Goal: Task Accomplishment & Management: Use online tool/utility

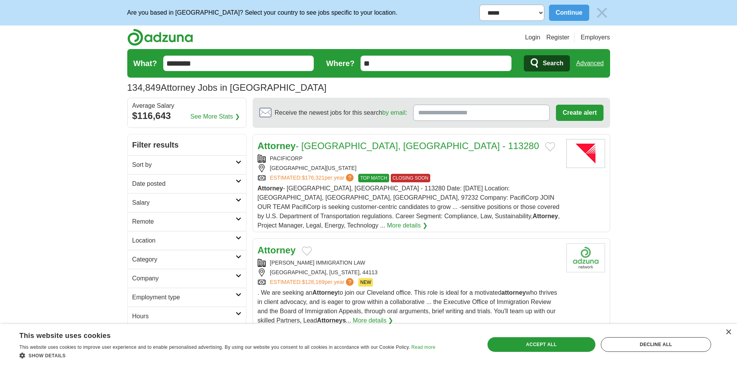
click at [220, 181] on h2 "Date posted" at bounding box center [183, 183] width 103 height 9
click at [159, 216] on link "Last 3 days" at bounding box center [186, 213] width 109 height 9
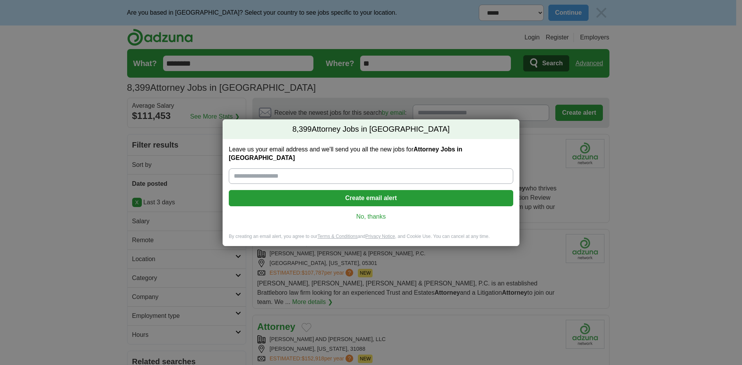
click at [300, 173] on input "Leave us your email address and we'll send you all the new jobs for Attorney Jo…" at bounding box center [371, 176] width 285 height 15
drag, startPoint x: 361, startPoint y: 212, endPoint x: 141, endPoint y: 241, distance: 222.3
click at [362, 213] on link "No, thanks" at bounding box center [371, 217] width 272 height 9
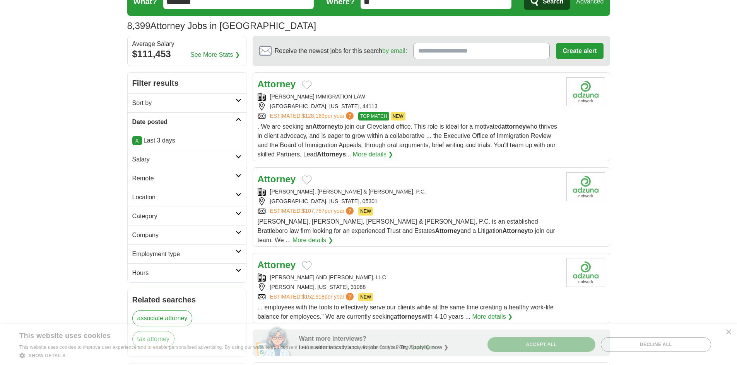
scroll to position [77, 0]
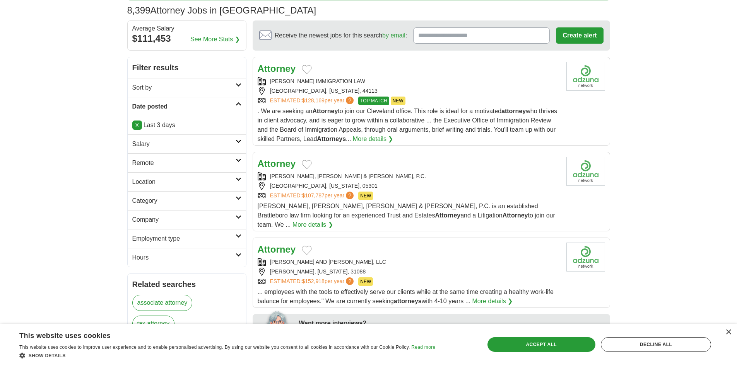
click at [190, 204] on h2 "Category" at bounding box center [183, 200] width 103 height 9
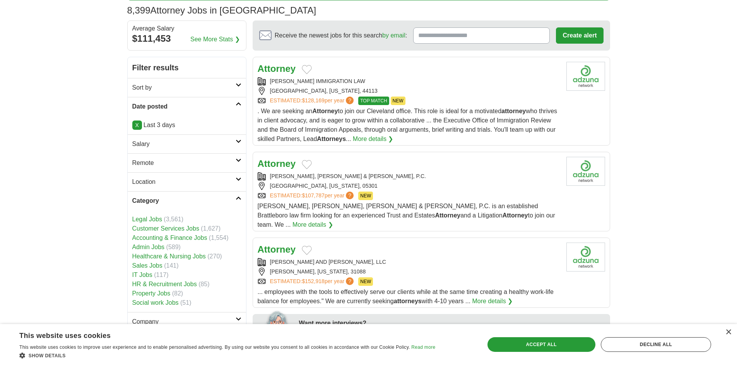
click at [145, 218] on link "Legal Jobs" at bounding box center [147, 219] width 30 height 7
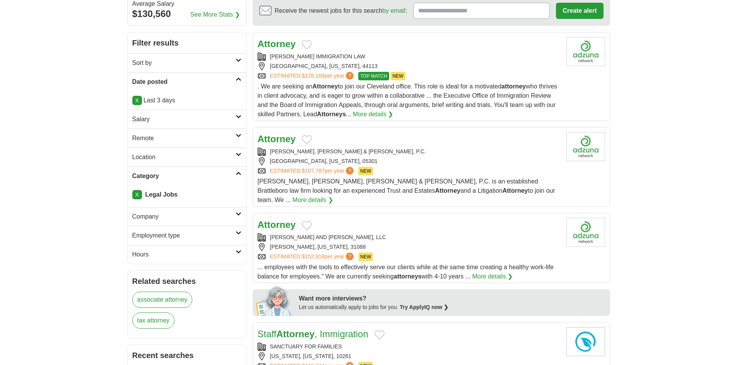
scroll to position [116, 0]
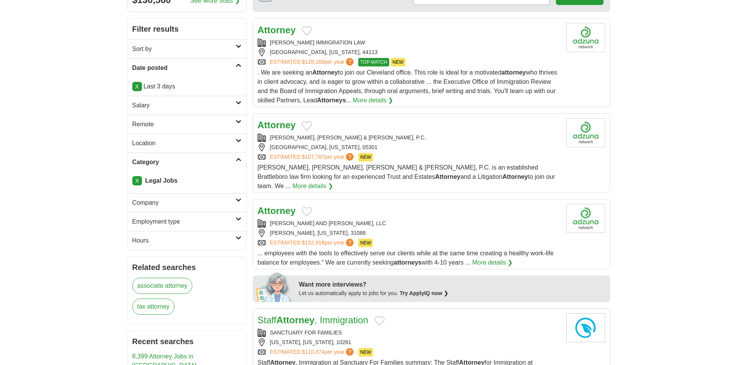
click at [178, 224] on h2 "Employment type" at bounding box center [183, 221] width 103 height 9
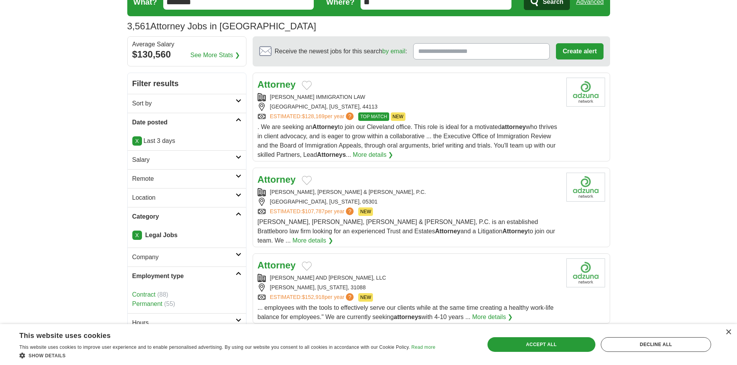
scroll to position [39, 0]
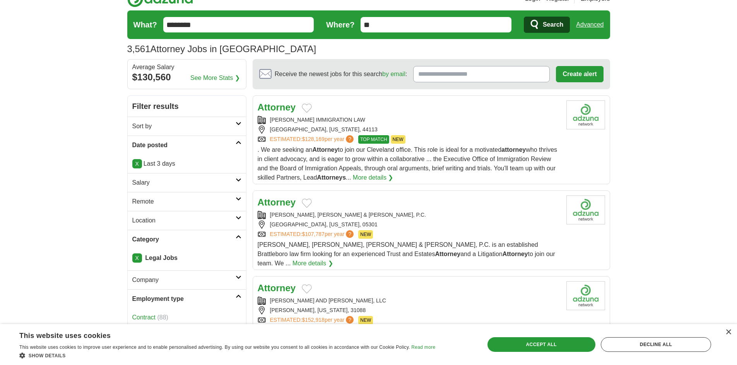
click at [237, 126] on link "Sort by" at bounding box center [187, 126] width 118 height 19
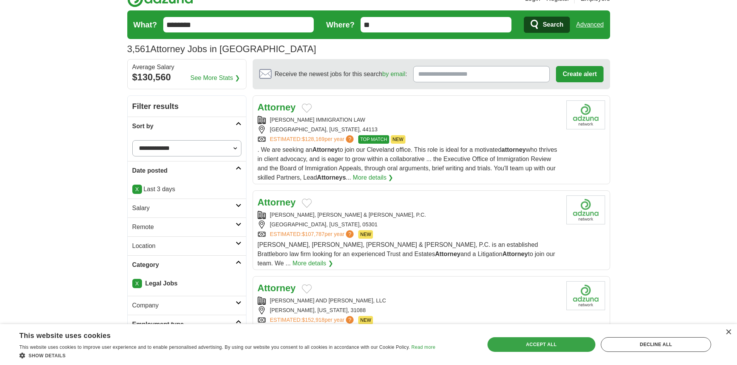
click at [544, 344] on div "Accept all" at bounding box center [541, 345] width 108 height 15
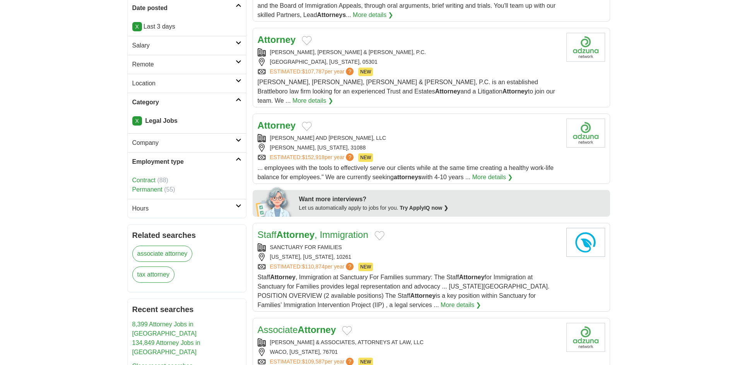
scroll to position [116, 0]
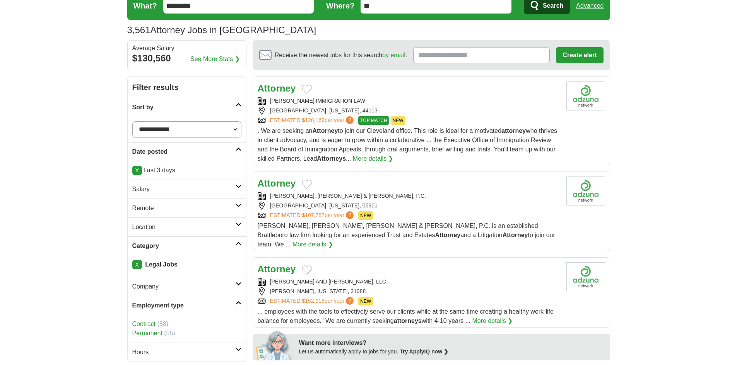
scroll to position [40, 0]
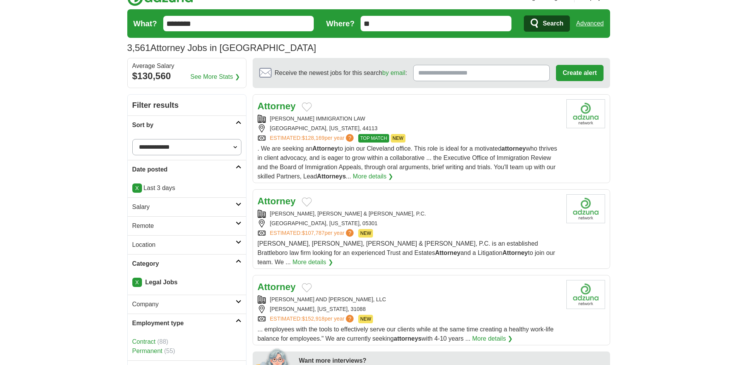
click at [309, 139] on span "$128,169" at bounding box center [313, 138] width 22 height 6
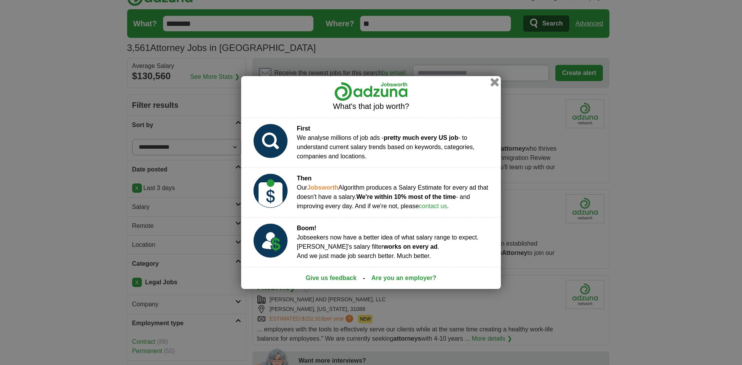
click at [495, 82] on button "button" at bounding box center [495, 82] width 9 height 9
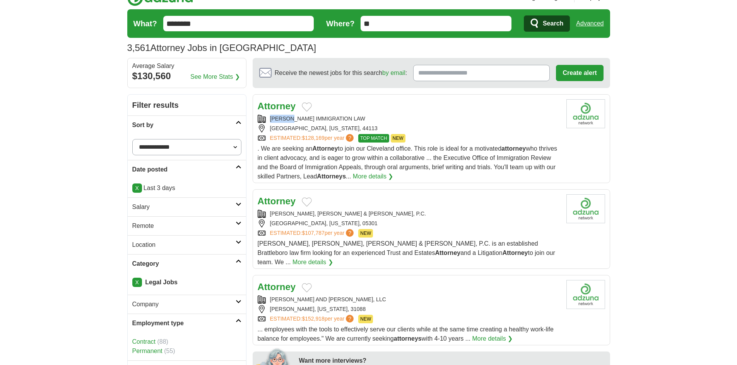
copy div "ROBERT"
drag, startPoint x: 270, startPoint y: 119, endPoint x: 293, endPoint y: 120, distance: 23.3
click at [293, 120] on div "ROBERT BROWN IMMIGRATION LAW" at bounding box center [409, 119] width 302 height 8
click at [265, 114] on div "Attorney ROBERT BROWN IMMIGRATION LAW CLEVELAND, OHIO, 44113 ESTIMATED: $128,16…" at bounding box center [409, 140] width 302 height 82
click at [136, 188] on link "X" at bounding box center [137, 188] width 10 height 9
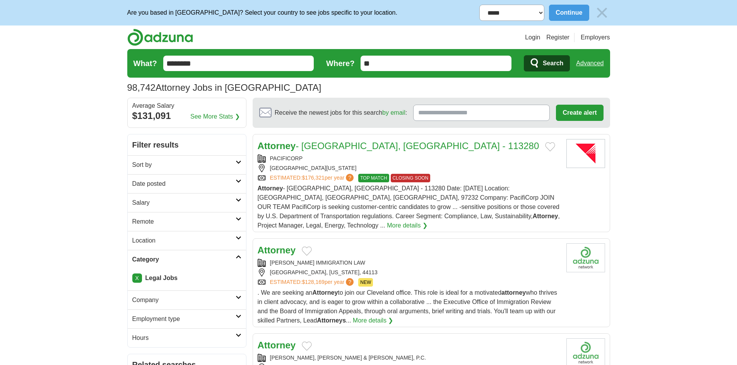
click at [237, 184] on link "Date posted" at bounding box center [187, 183] width 118 height 19
click at [159, 204] on link "Last 24 hours" at bounding box center [186, 202] width 109 height 9
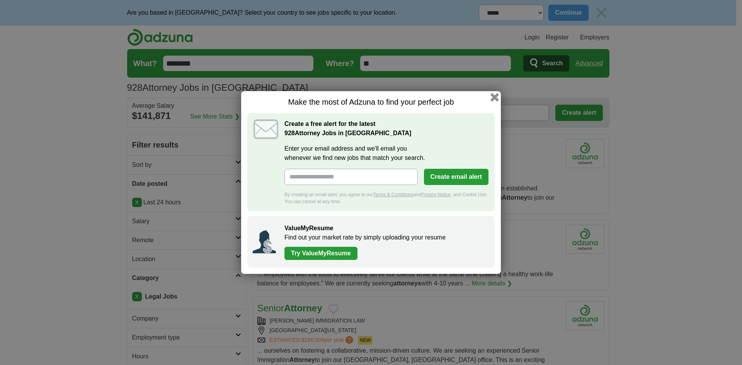
click at [492, 96] on button "button" at bounding box center [495, 97] width 9 height 9
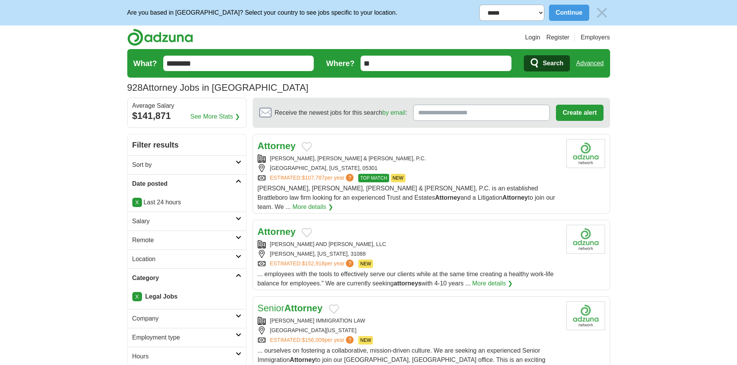
click at [282, 165] on div "[GEOGRAPHIC_DATA], [US_STATE], 05301" at bounding box center [409, 168] width 302 height 8
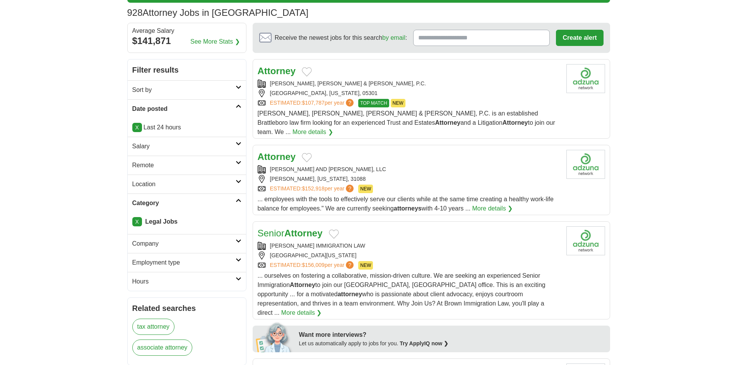
scroll to position [77, 0]
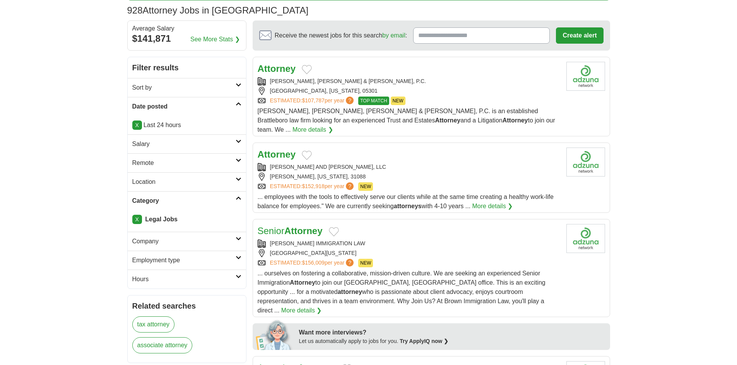
click at [392, 163] on div "MERIWETHER AND THARP, LLC" at bounding box center [409, 167] width 302 height 8
click at [340, 240] on div "ROBERT BROWN IMMIGRATION LAW" at bounding box center [409, 244] width 302 height 8
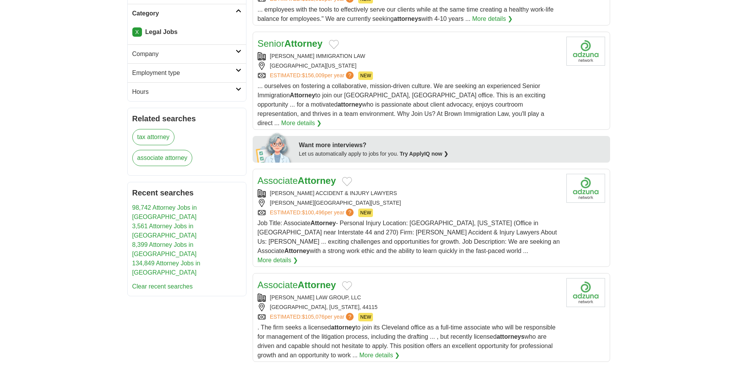
scroll to position [271, 0]
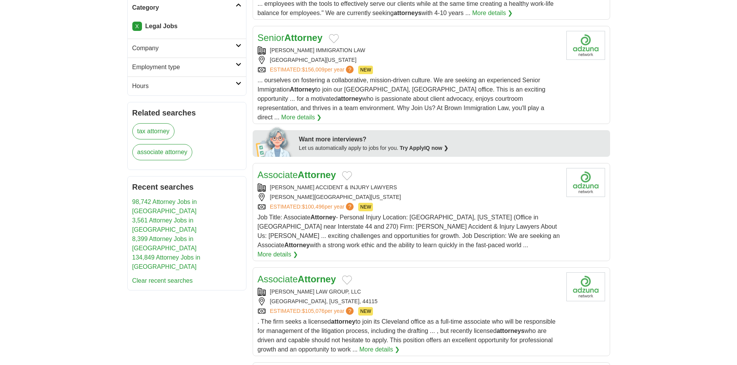
click at [363, 213] on div "Job Title: Associate Attorney - Personal Injury Location: St. Louis, Missouri (…" at bounding box center [409, 236] width 302 height 46
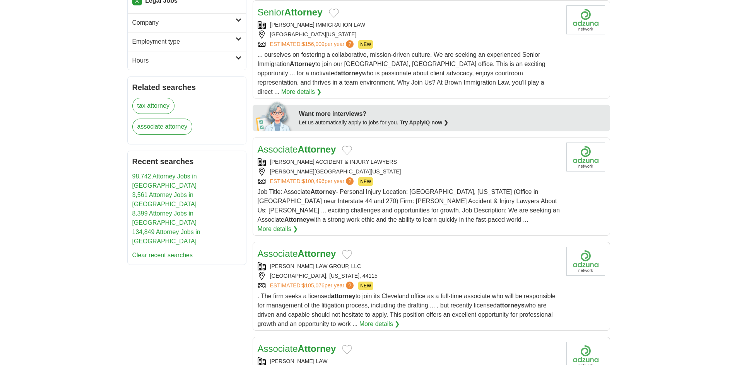
scroll to position [309, 0]
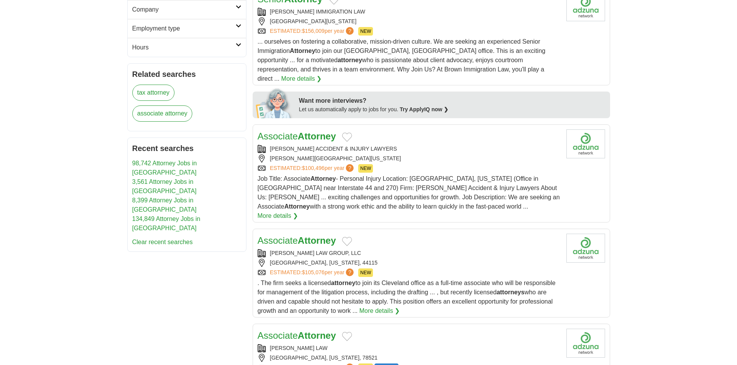
click at [384, 249] on div "SANDHU LAW GROUP, LLC" at bounding box center [409, 253] width 302 height 8
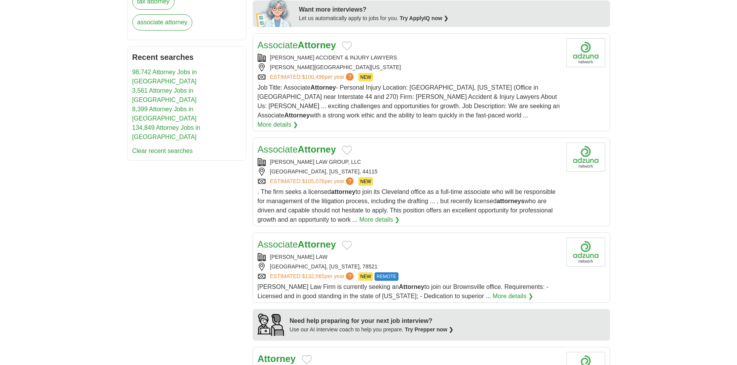
scroll to position [425, 0]
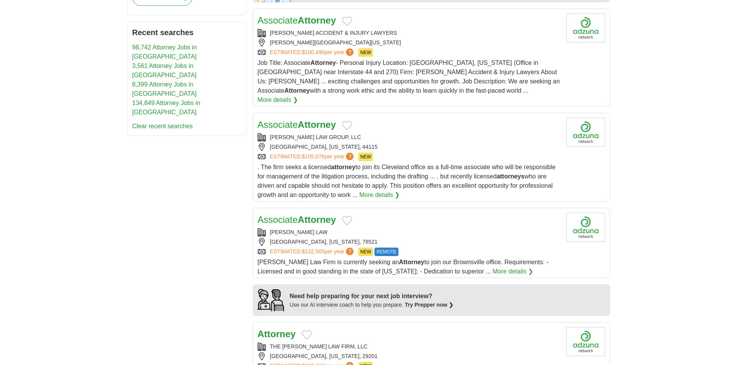
click at [404, 229] on div "KENNY PEREZ LAW" at bounding box center [409, 233] width 302 height 8
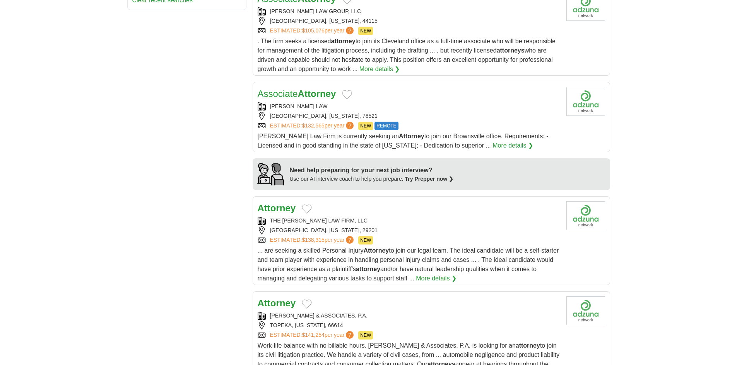
scroll to position [580, 0]
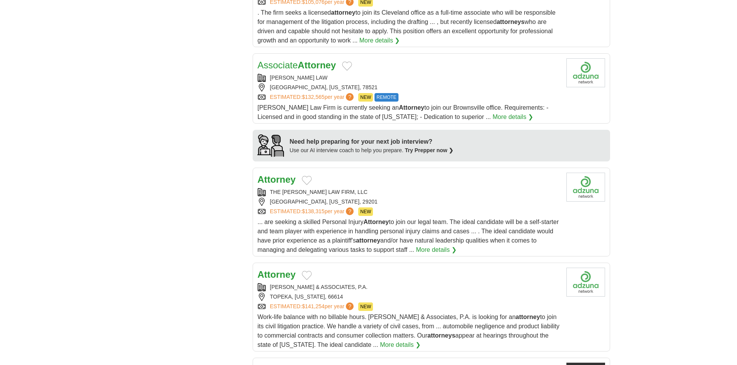
click at [413, 208] on div "ESTIMATED: $138,315 per year ? NEW" at bounding box center [409, 212] width 302 height 9
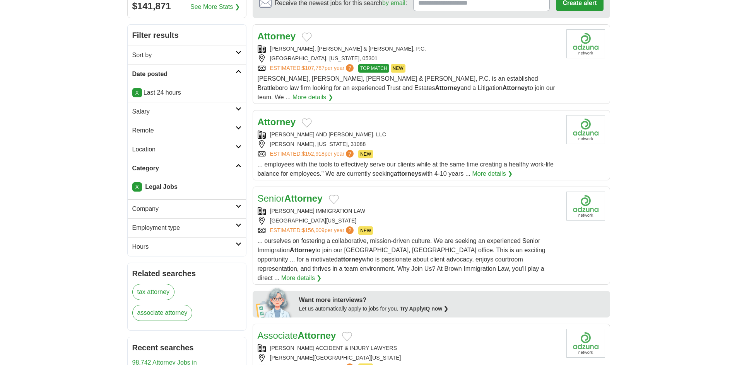
scroll to position [116, 0]
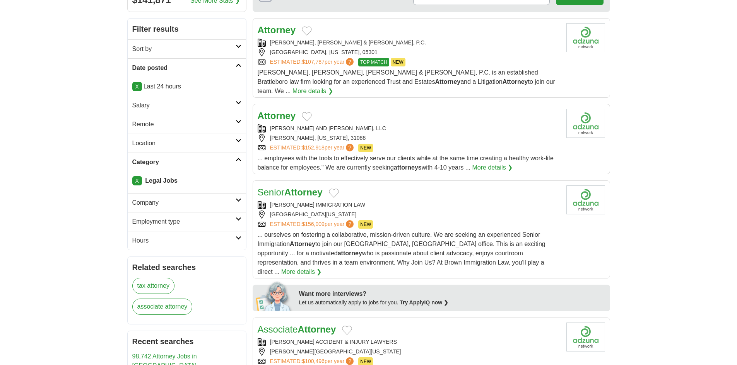
click at [136, 182] on link "X" at bounding box center [137, 180] width 10 height 9
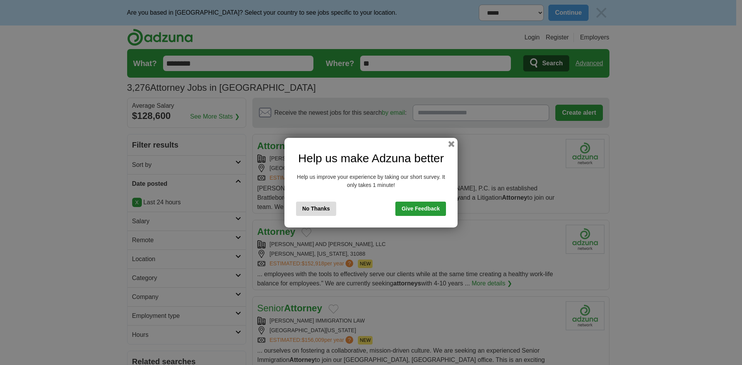
drag, startPoint x: 450, startPoint y: 147, endPoint x: 310, endPoint y: 184, distance: 144.7
click at [450, 147] on button "button" at bounding box center [452, 144] width 6 height 6
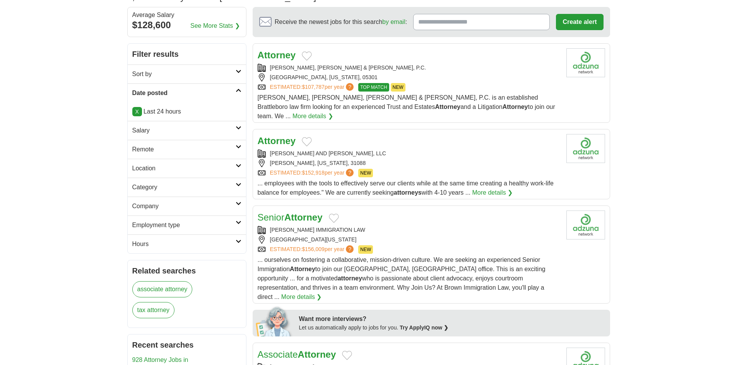
scroll to position [77, 0]
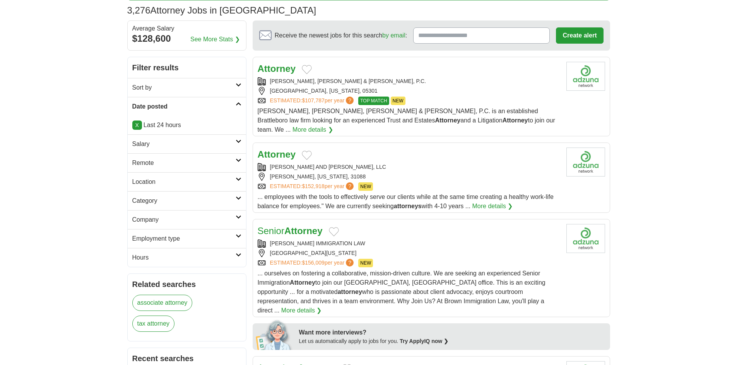
click at [240, 85] on icon at bounding box center [238, 85] width 6 height 4
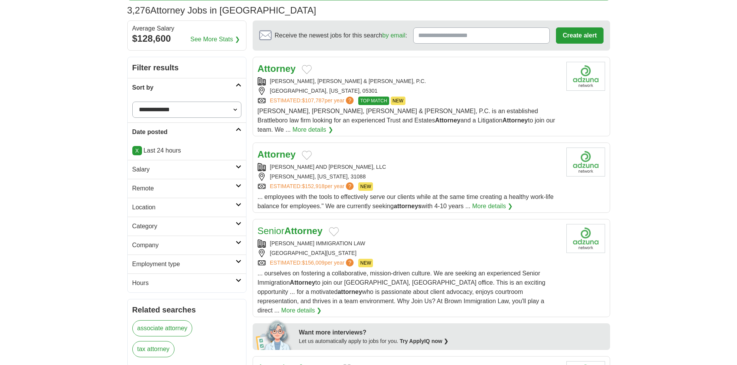
click at [232, 110] on select "**********" at bounding box center [186, 110] width 109 height 16
select select "**********"
click at [132, 102] on select "**********" at bounding box center [186, 110] width 109 height 16
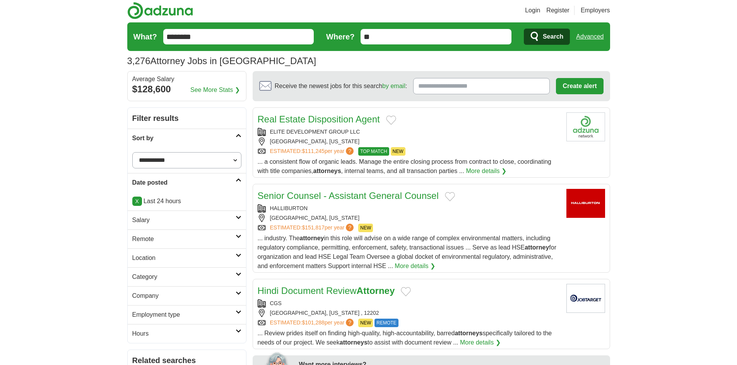
scroll to position [162, 0]
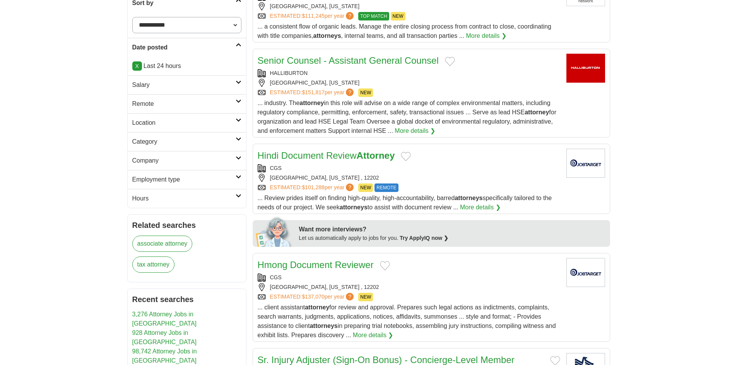
click at [237, 140] on icon at bounding box center [238, 139] width 6 height 4
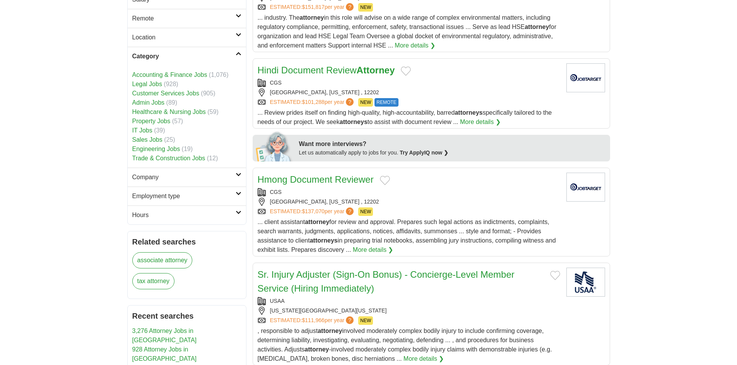
scroll to position [278, 0]
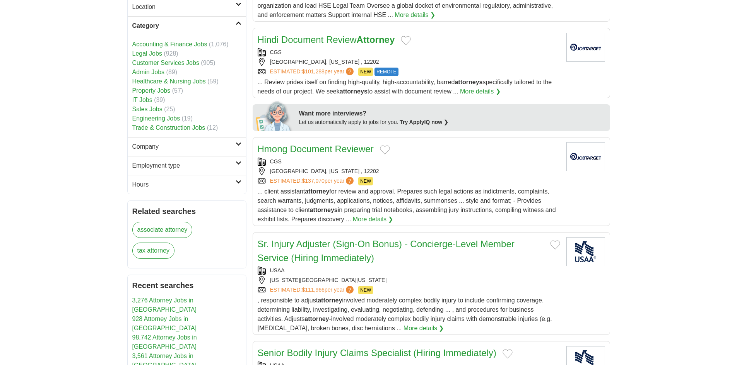
click at [235, 147] on link "Company" at bounding box center [187, 146] width 118 height 19
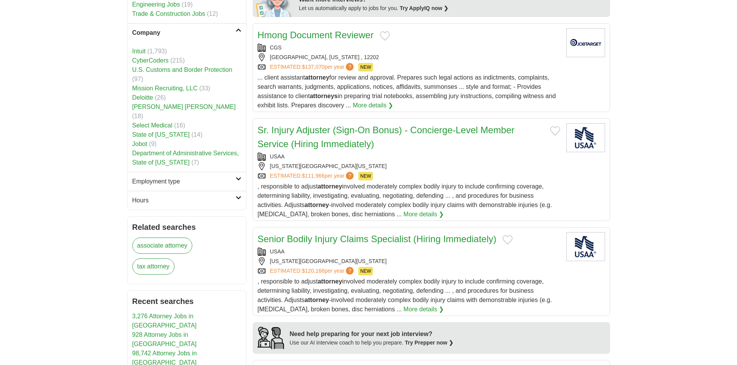
scroll to position [433, 0]
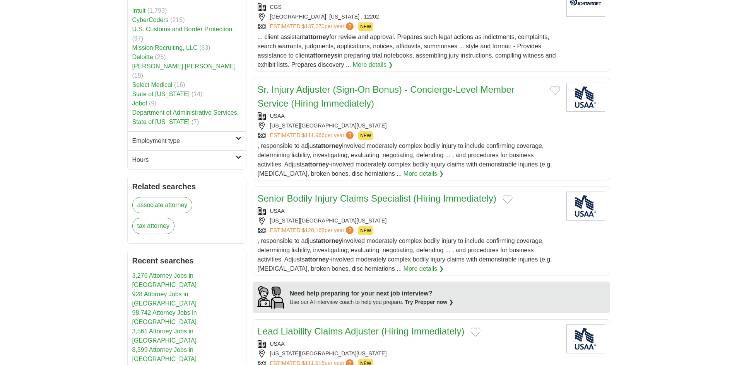
click at [234, 136] on h2 "Employment type" at bounding box center [183, 140] width 103 height 9
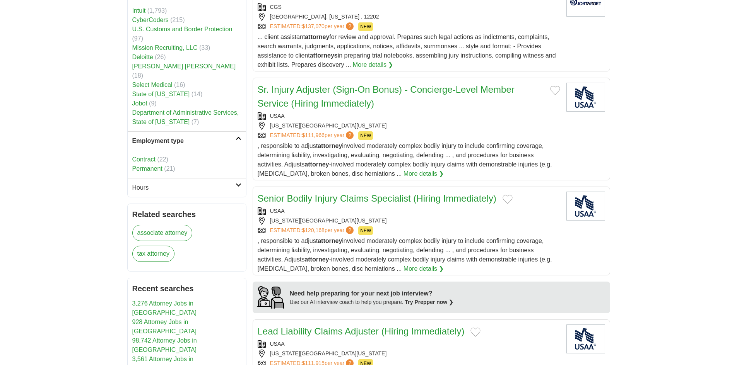
click at [239, 183] on icon at bounding box center [238, 185] width 6 height 4
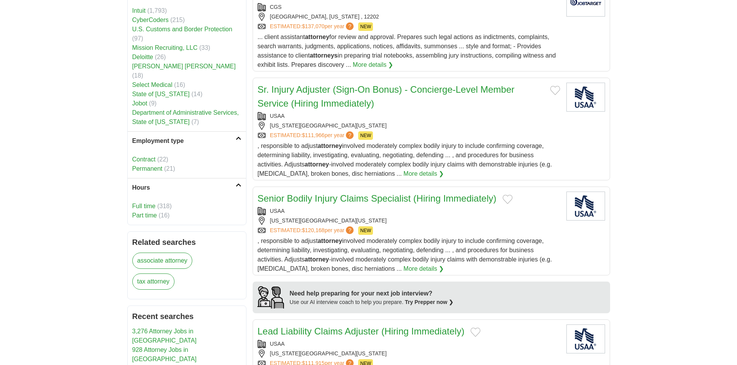
click at [150, 203] on link "Full time" at bounding box center [143, 206] width 23 height 7
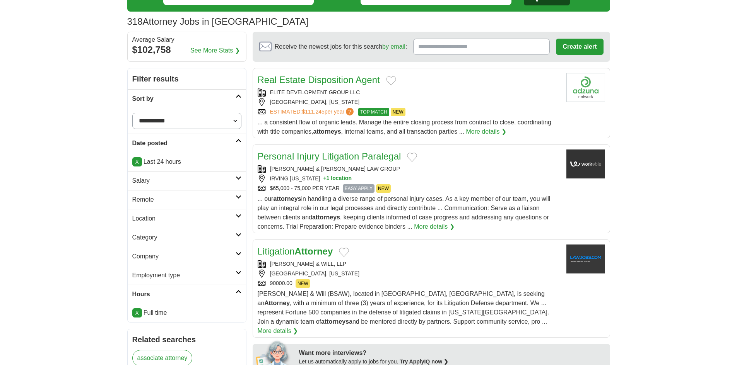
scroll to position [116, 0]
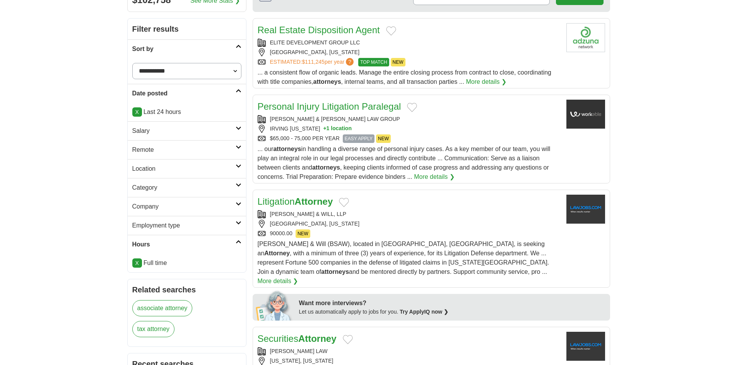
click at [307, 226] on div "[GEOGRAPHIC_DATA], [US_STATE]" at bounding box center [409, 224] width 302 height 8
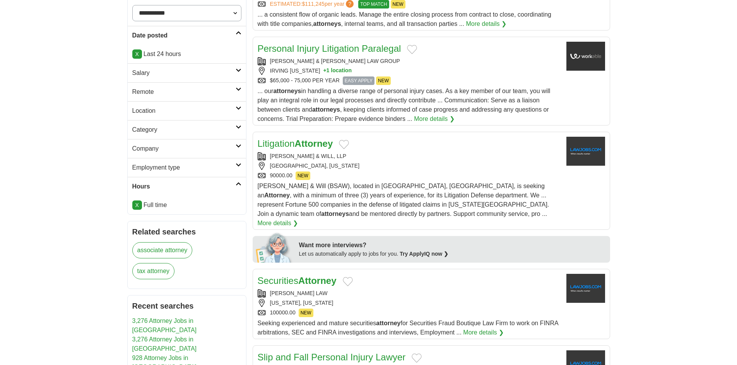
scroll to position [193, 0]
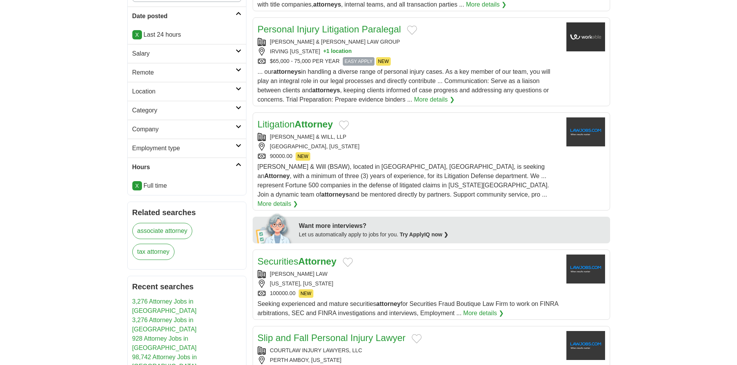
click at [417, 143] on div "[GEOGRAPHIC_DATA], [US_STATE]" at bounding box center [409, 147] width 302 height 8
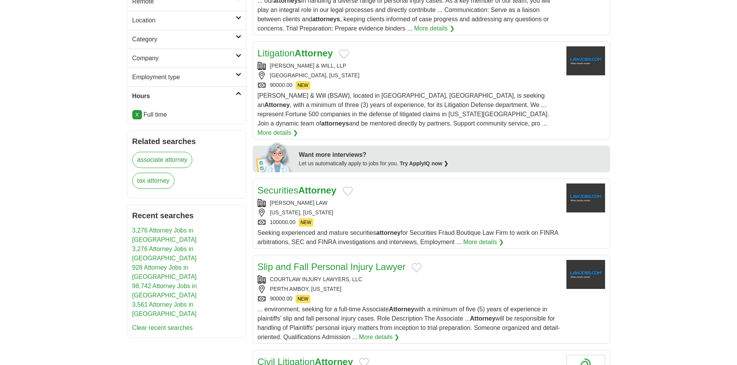
scroll to position [271, 0]
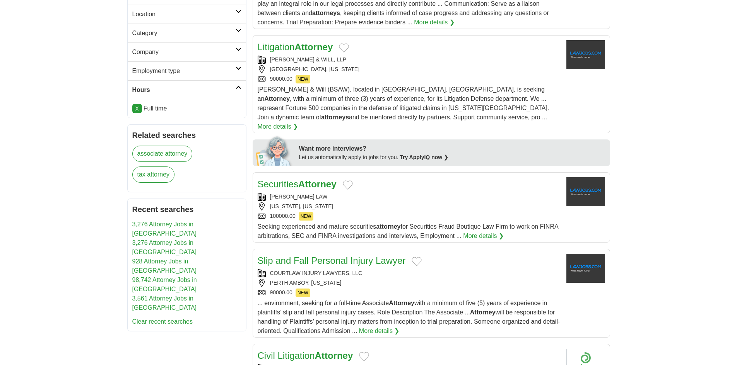
click at [388, 212] on div "100000.00 NEW" at bounding box center [409, 216] width 302 height 9
click at [340, 289] on div "90000.00 NEW" at bounding box center [409, 293] width 302 height 9
click at [394, 212] on div "100000.00 NEW" at bounding box center [409, 216] width 302 height 9
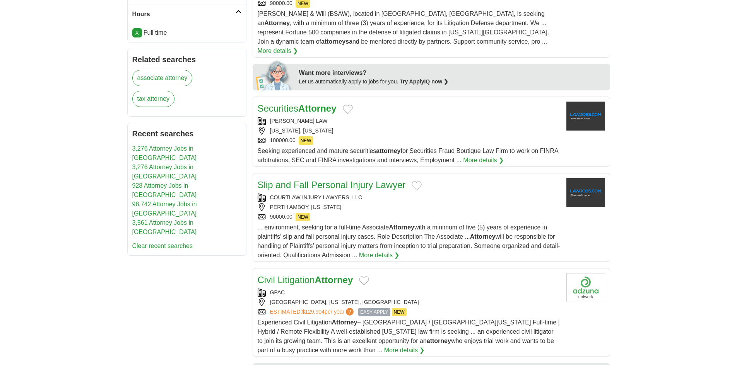
scroll to position [425, 0]
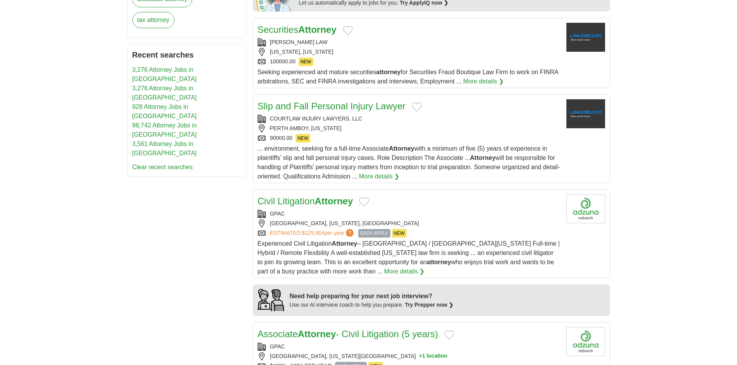
click at [369, 125] on div "PERTH AMBOY, NEW JERSEY" at bounding box center [409, 129] width 302 height 8
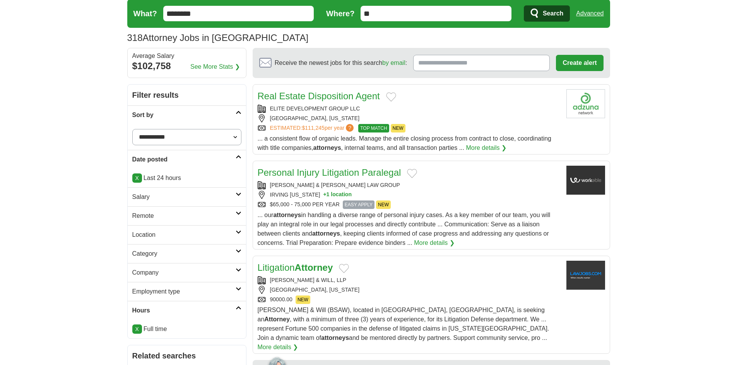
scroll to position [39, 0]
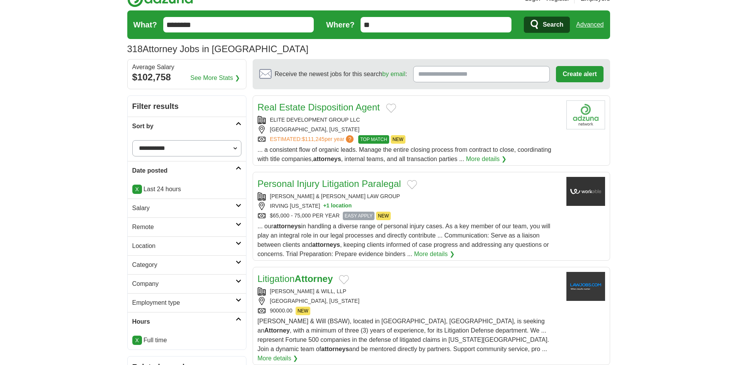
drag, startPoint x: 234, startPoint y: 147, endPoint x: 223, endPoint y: 156, distance: 14.4
click at [235, 147] on select "**********" at bounding box center [186, 148] width 109 height 16
select select "**********"
click at [132, 140] on select "**********" at bounding box center [186, 148] width 109 height 16
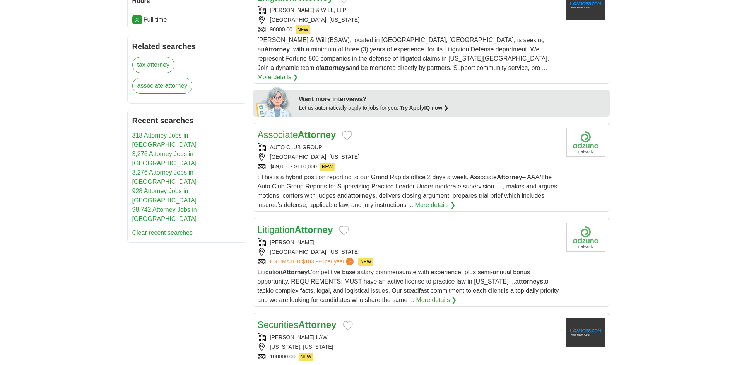
scroll to position [425, 0]
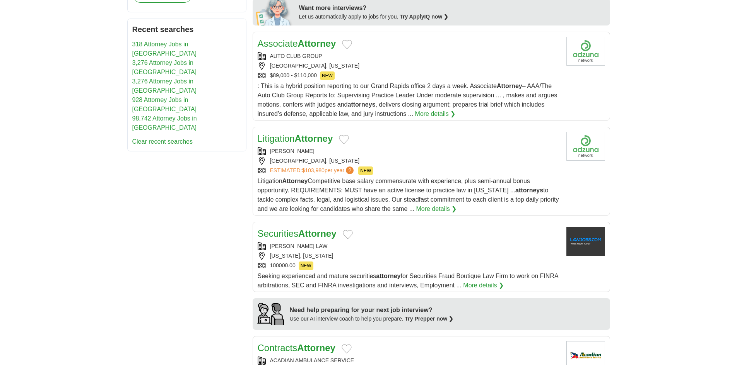
click at [403, 157] on div "TULSA, OKLAHOMA" at bounding box center [409, 161] width 302 height 8
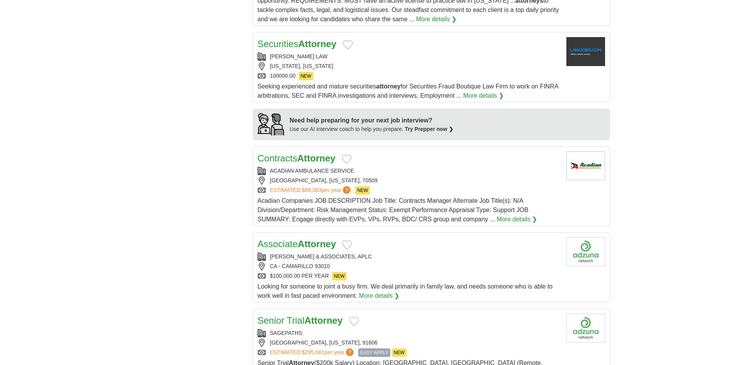
scroll to position [657, 0]
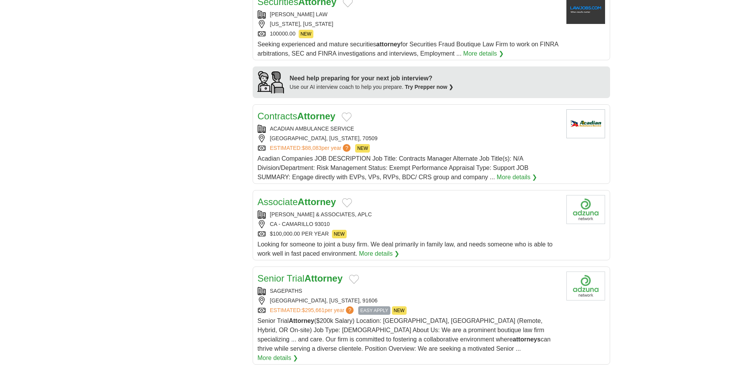
click at [405, 220] on div "CA - CAMARILLO 93010" at bounding box center [409, 224] width 302 height 8
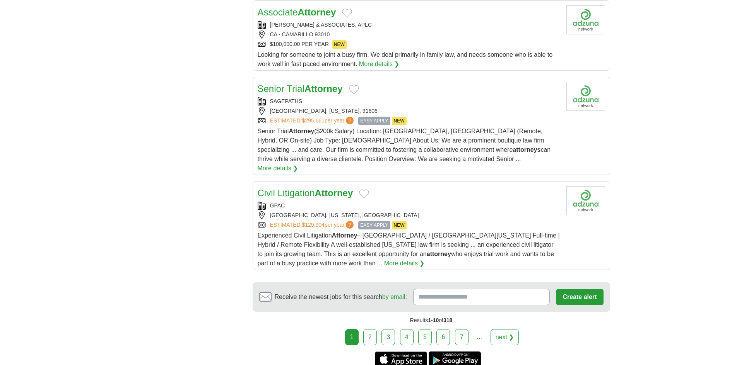
scroll to position [928, 0]
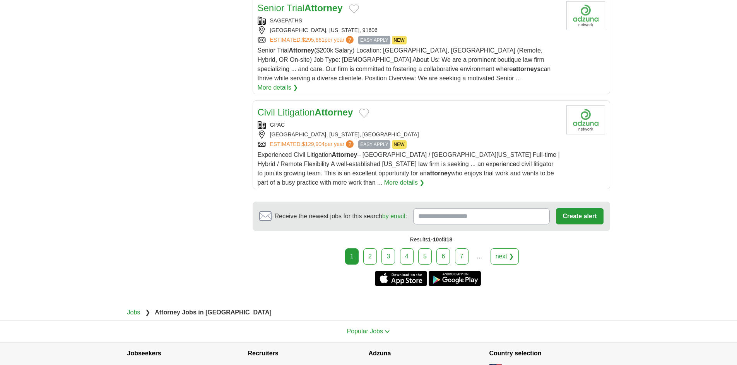
click at [367, 249] on link "2" at bounding box center [370, 257] width 14 height 16
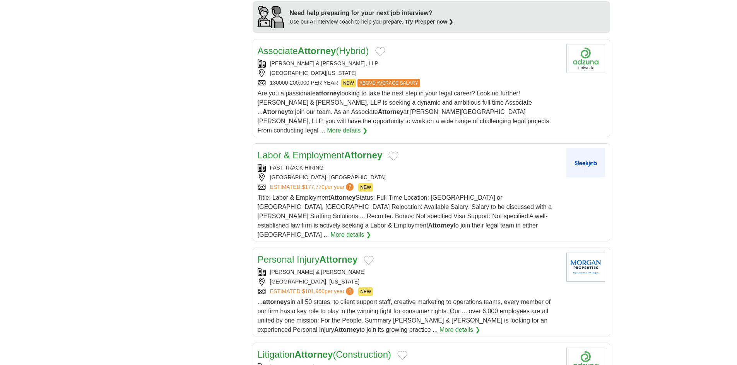
scroll to position [773, 0]
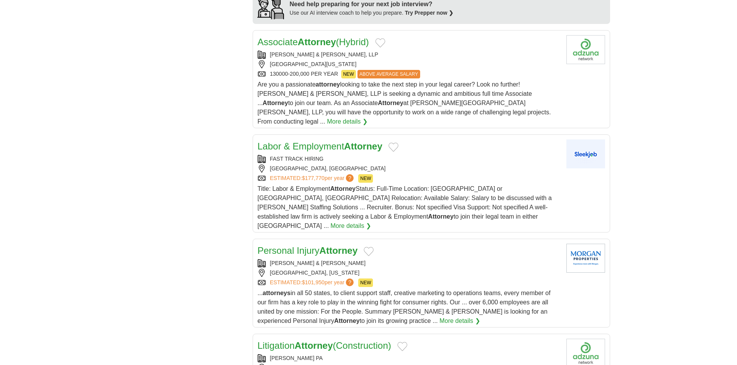
click at [421, 60] on div "IRVINE, CALIFORNIA, 92614" at bounding box center [409, 64] width 302 height 8
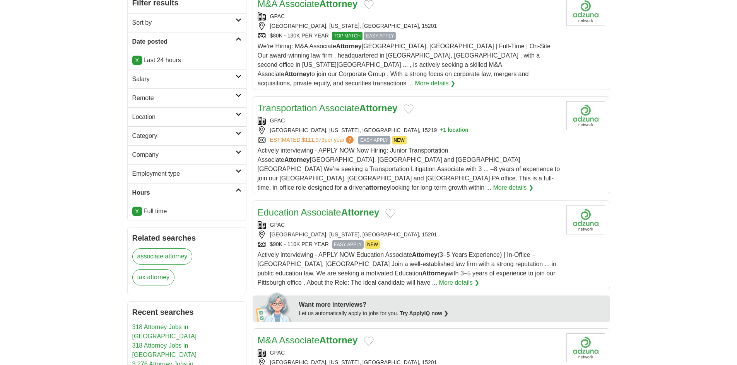
scroll to position [155, 0]
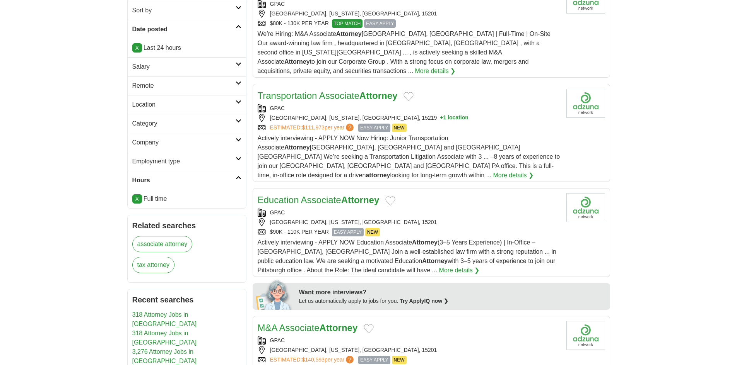
click at [237, 122] on icon at bounding box center [238, 121] width 6 height 4
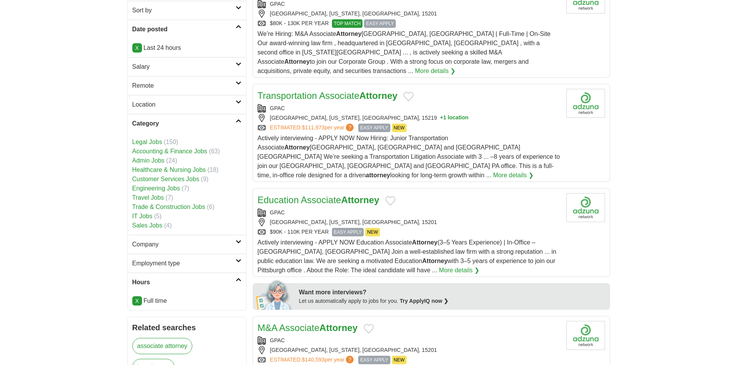
click at [149, 142] on link "Legal Jobs" at bounding box center [147, 142] width 30 height 7
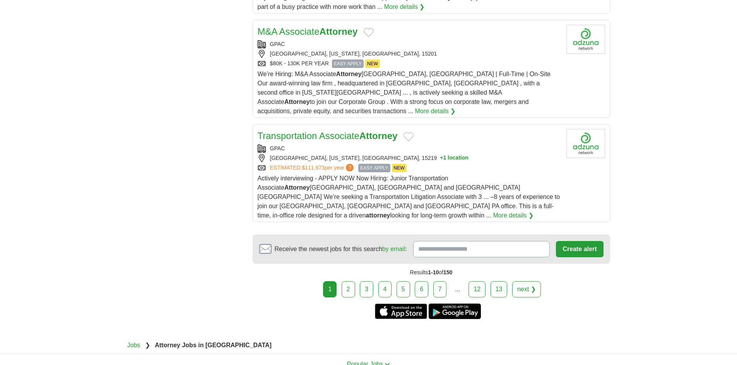
scroll to position [928, 0]
click at [342, 281] on div "1 2 3 4 5 6 7 ... 12" at bounding box center [431, 289] width 357 height 16
click at [348, 281] on link "2" at bounding box center [348, 289] width 14 height 16
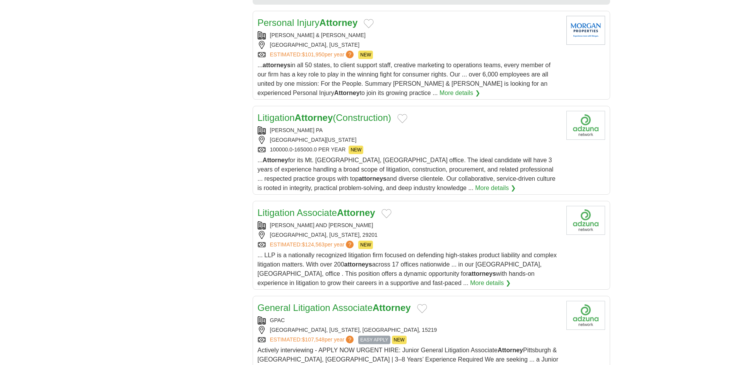
scroll to position [816, 0]
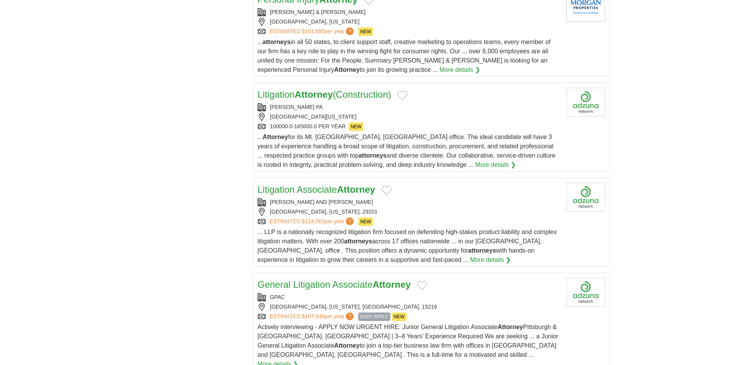
click at [406, 113] on div "[GEOGRAPHIC_DATA][US_STATE]" at bounding box center [409, 117] width 302 height 8
click at [402, 183] on div "Litigation Associate Attorney BOWMAN AND BROOKE COLUMBIA, SOUTH CAROLINA, 29201…" at bounding box center [409, 224] width 302 height 82
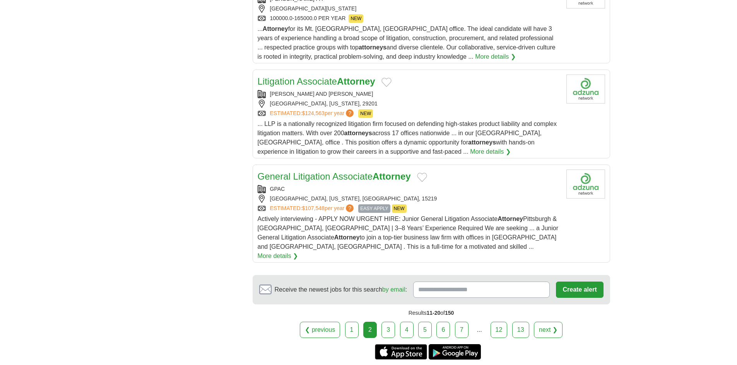
scroll to position [932, 0]
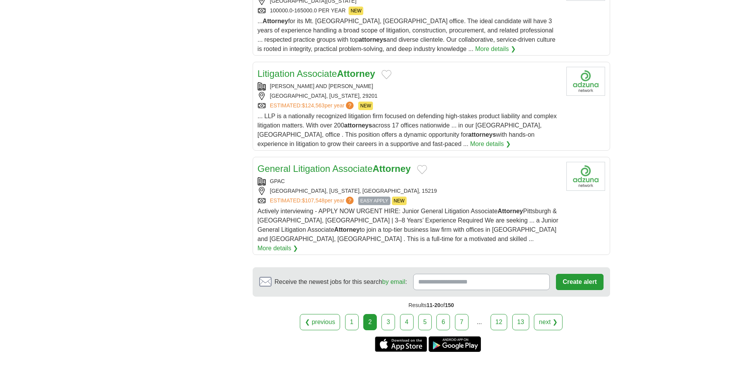
click at [388, 314] on link "3" at bounding box center [388, 322] width 14 height 16
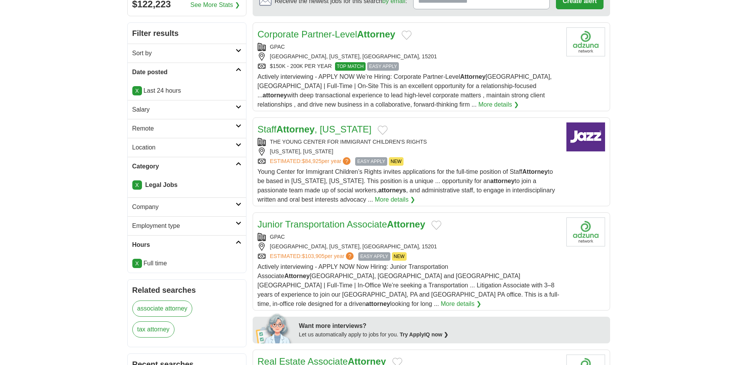
scroll to position [116, 0]
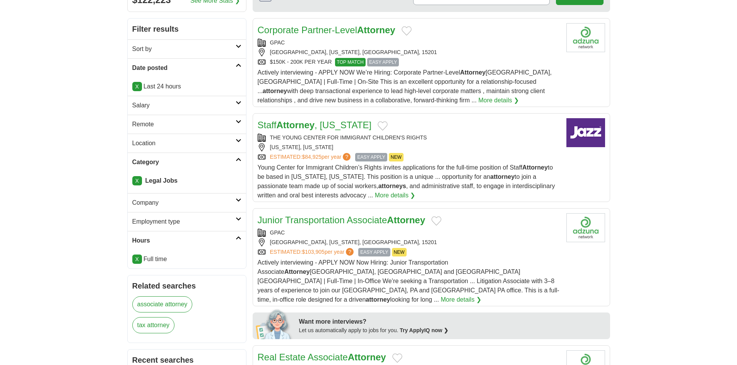
click at [449, 142] on div "THE YOUNG CENTER FOR IMMIGRANT CHILDREN'S RIGHTS NEW YORK, NEW YORK ESTIMATED: …" at bounding box center [409, 148] width 302 height 28
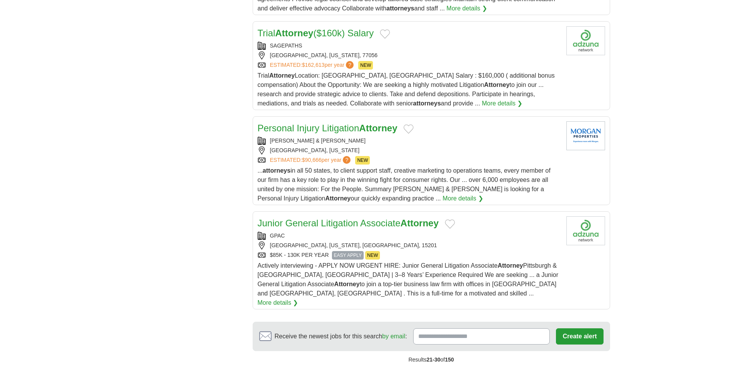
scroll to position [928, 0]
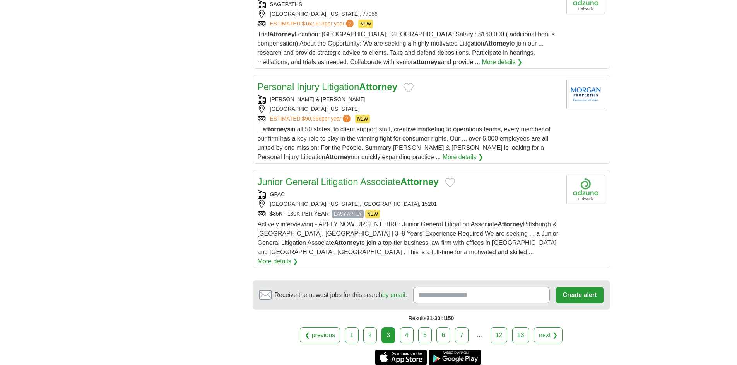
drag, startPoint x: 409, startPoint y: 288, endPoint x: 403, endPoint y: 288, distance: 5.8
click at [409, 328] on link "4" at bounding box center [407, 336] width 14 height 16
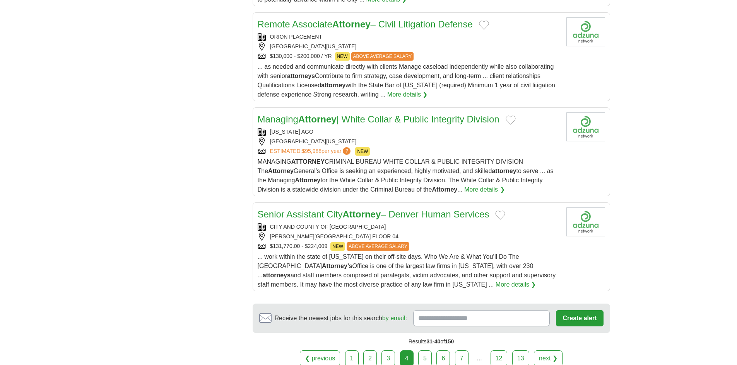
scroll to position [891, 0]
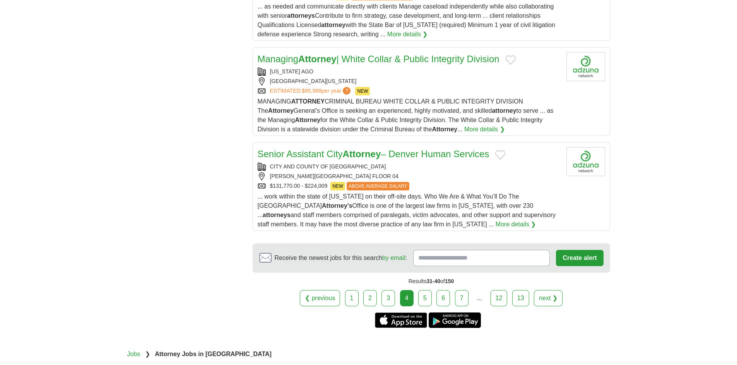
click at [444, 77] on div "BOSTON, MASSACHUSETTS, 02108" at bounding box center [409, 81] width 302 height 8
click at [425, 193] on span "... work within the state of Colorado on their off-site days. Who We Are & What…" at bounding box center [407, 210] width 298 height 34
click at [423, 290] on link "5" at bounding box center [425, 298] width 14 height 16
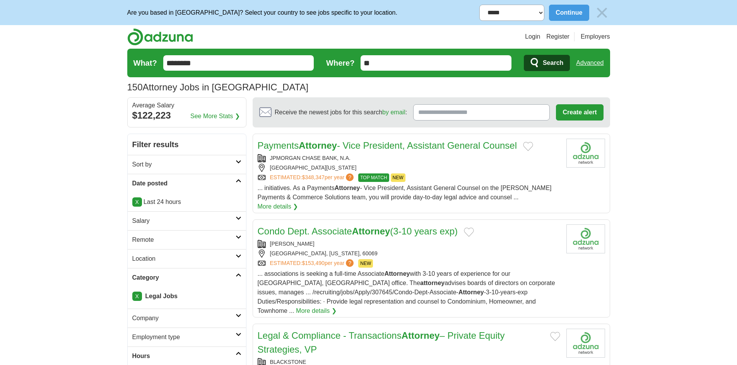
scroll to position [39, 0]
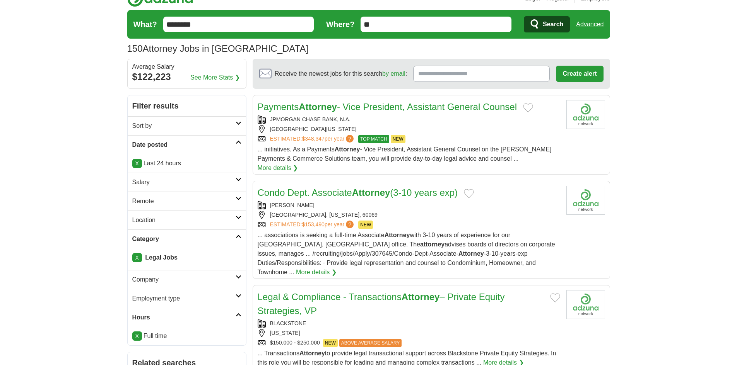
click at [447, 126] on div "[GEOGRAPHIC_DATA][US_STATE]" at bounding box center [409, 129] width 302 height 8
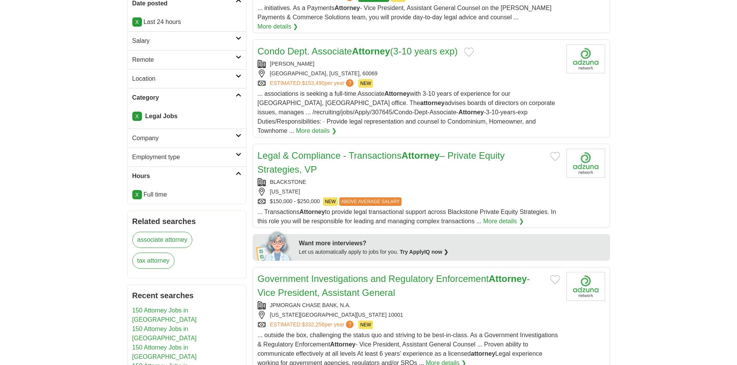
scroll to position [194, 0]
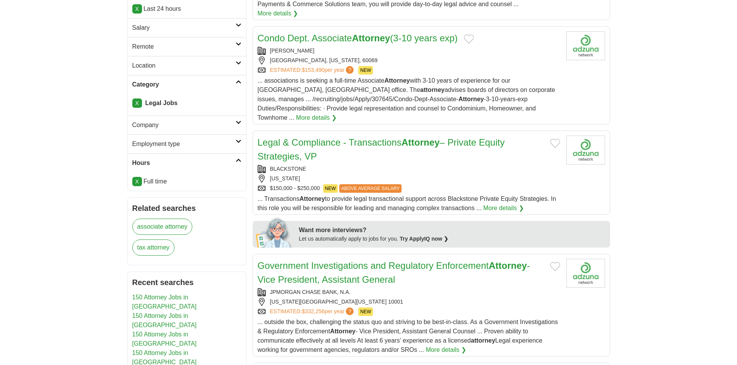
click at [392, 56] on div "LINCOLNSHIRE, ILLINOIS, 60069" at bounding box center [409, 60] width 302 height 8
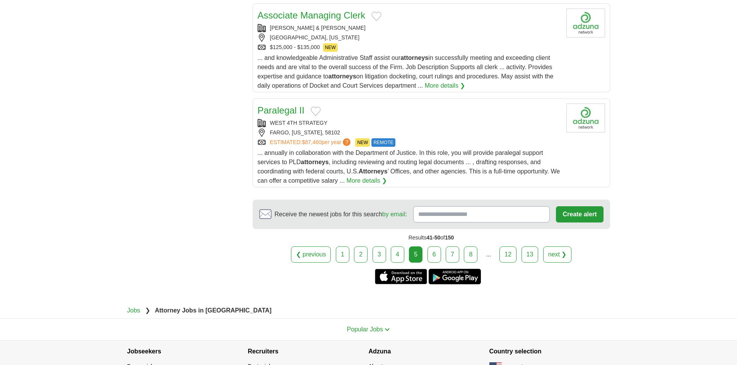
scroll to position [928, 0]
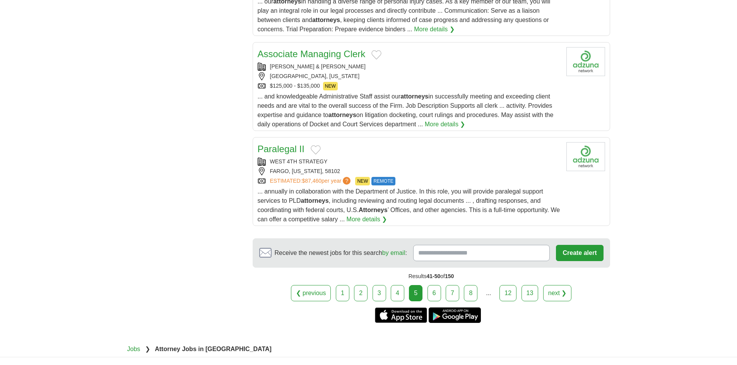
click at [354, 63] on div "WEIL GOTSHAL & MANGES LOS ANGELES, DISTRICT OF COLUMBIA $125,000 - $135,000 NEW" at bounding box center [409, 77] width 302 height 28
click at [434, 285] on link "6" at bounding box center [434, 293] width 14 height 16
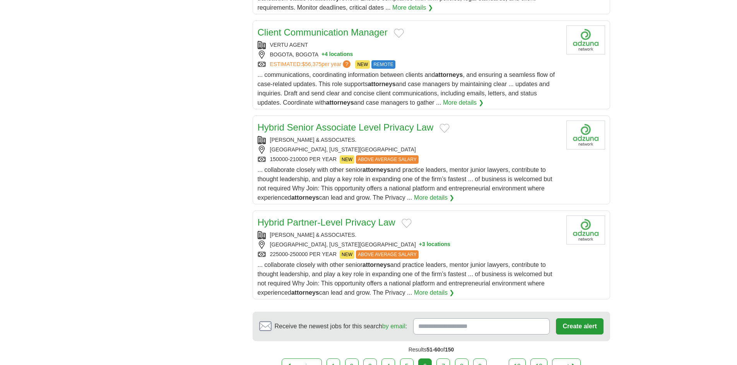
scroll to position [928, 0]
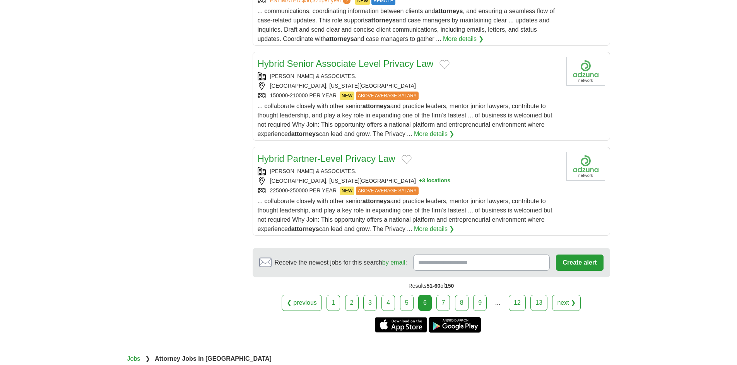
click at [409, 82] on div "CARRIE RIKON & ASSOCIATES. GREENVILLE, SOUTH CAROLINA, 29601 150000-210000 PER …" at bounding box center [409, 86] width 302 height 28
click at [444, 304] on link "7" at bounding box center [443, 303] width 14 height 16
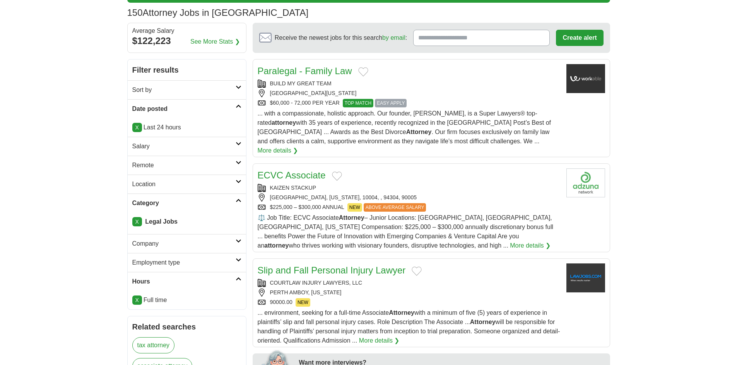
scroll to position [77, 0]
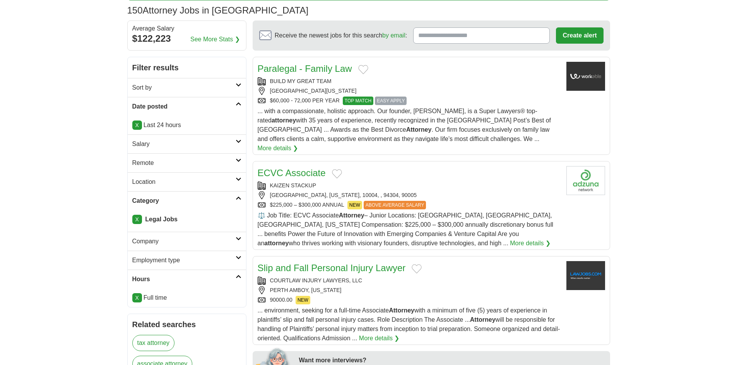
click at [354, 201] on span "NEW" at bounding box center [354, 205] width 15 height 9
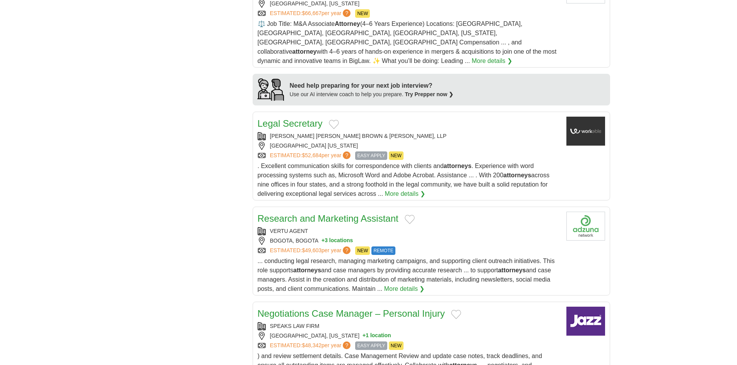
scroll to position [696, 0]
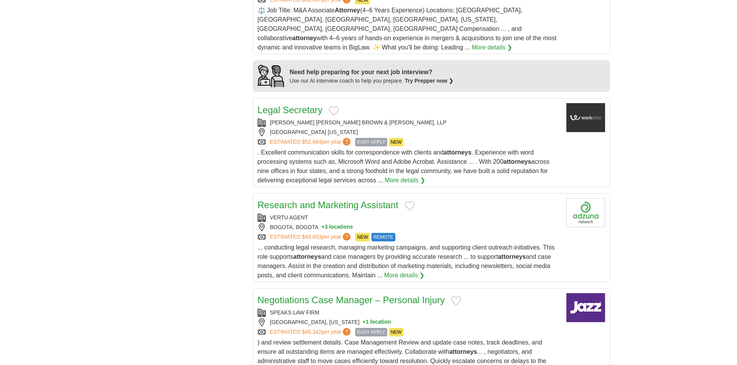
click at [375, 119] on div "[PERSON_NAME] [PERSON_NAME] BROWN & [PERSON_NAME], LLP [GEOGRAPHIC_DATA] [US_ST…" at bounding box center [409, 133] width 302 height 28
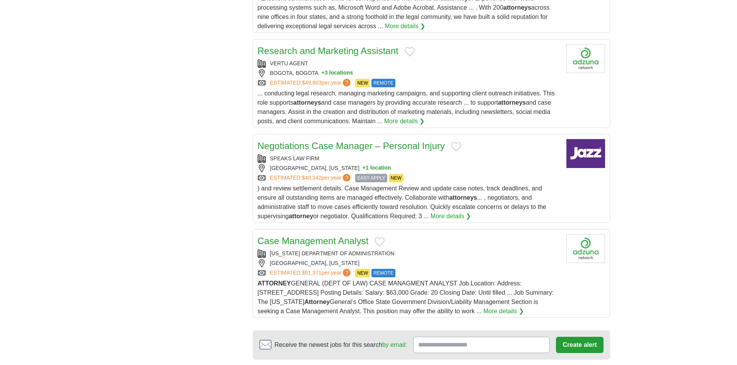
scroll to position [928, 0]
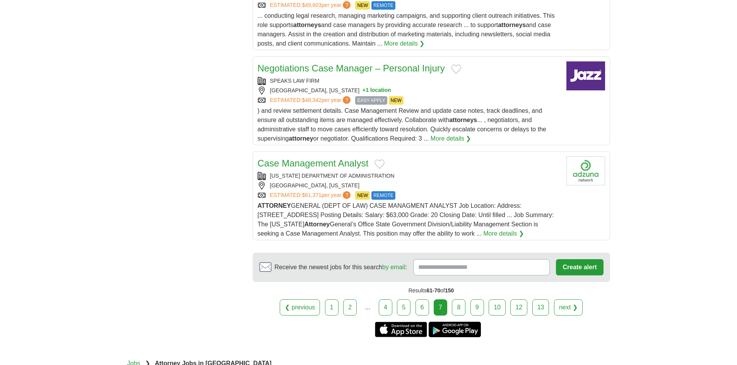
click at [462, 300] on link "8" at bounding box center [459, 308] width 14 height 16
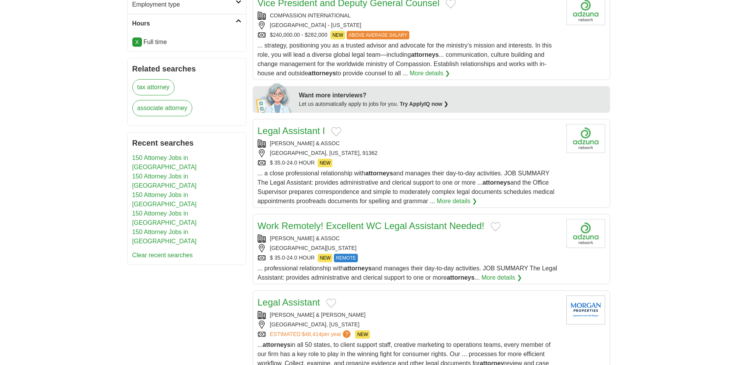
scroll to position [387, 0]
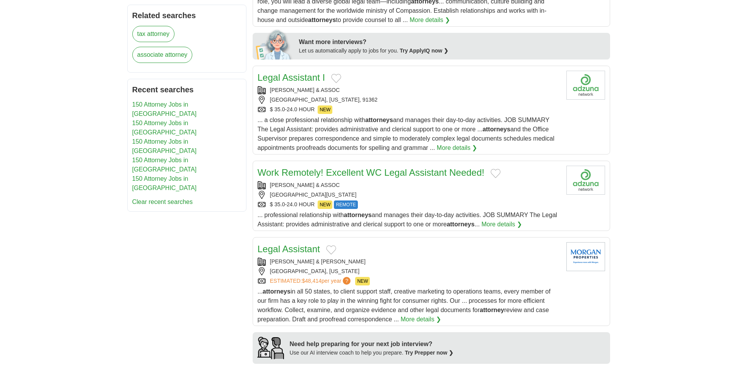
click at [368, 109] on div "$ 35.0-24.0 HOUR NEW" at bounding box center [409, 110] width 302 height 9
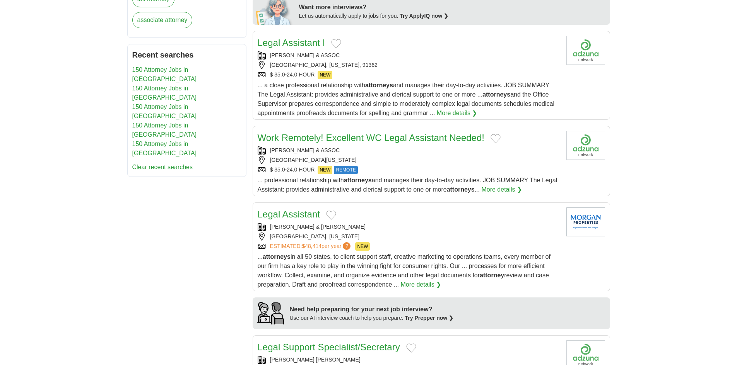
scroll to position [503, 0]
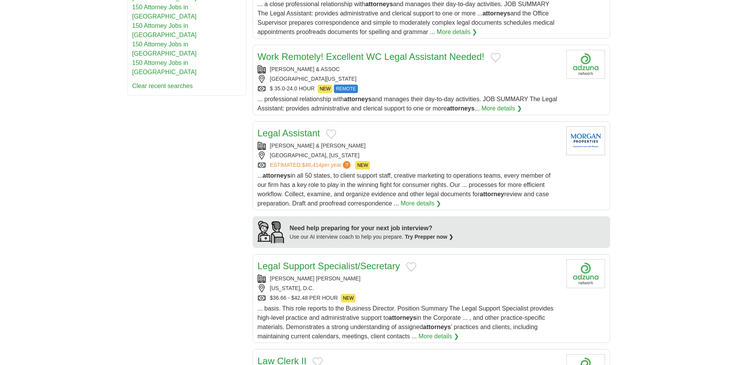
click at [381, 165] on div "ESTIMATED: $48,414 per year ? NEW" at bounding box center [409, 165] width 302 height 9
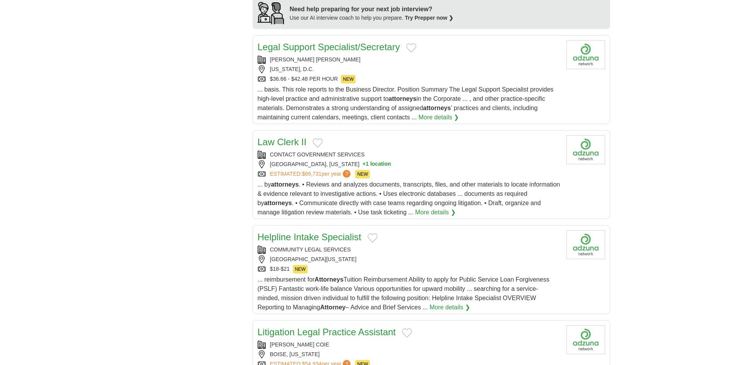
scroll to position [735, 0]
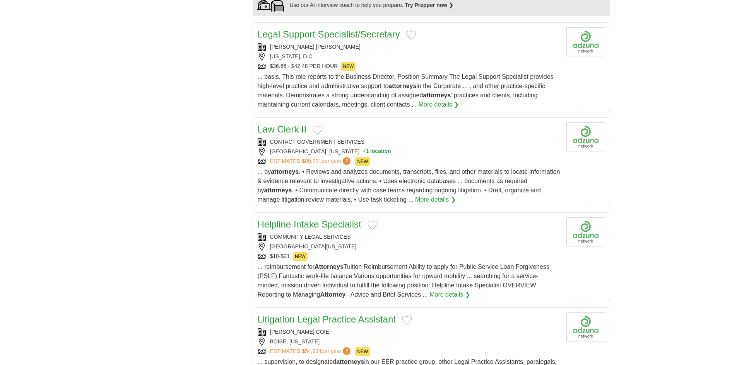
click at [303, 59] on div "WASHINGTON, D.C." at bounding box center [409, 57] width 302 height 8
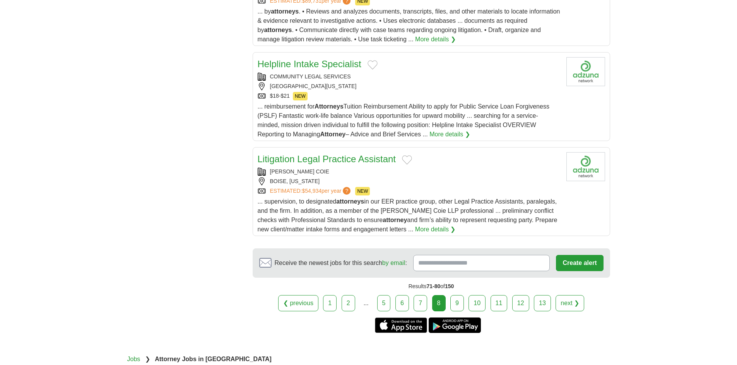
scroll to position [928, 0]
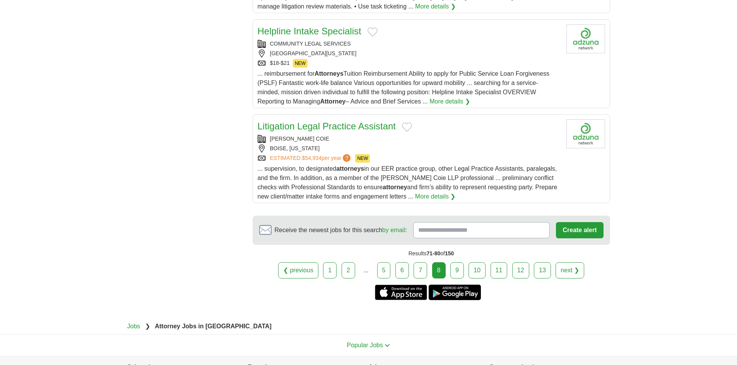
click at [398, 137] on div "PERKINS COIE" at bounding box center [409, 139] width 302 height 8
click at [457, 272] on link "9" at bounding box center [457, 271] width 14 height 16
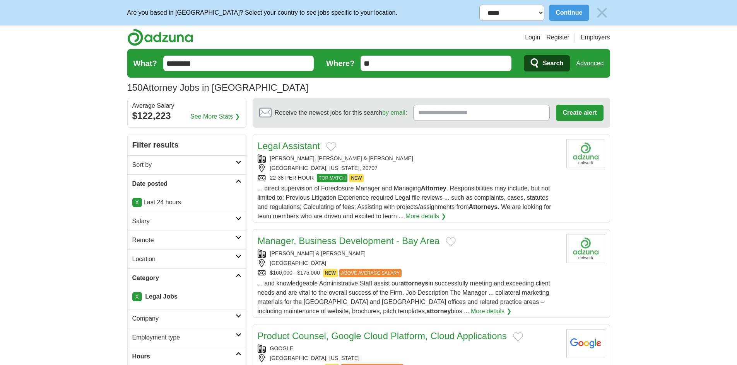
click at [388, 172] on div "LAUREL, MARYLAND, 20707" at bounding box center [409, 168] width 302 height 8
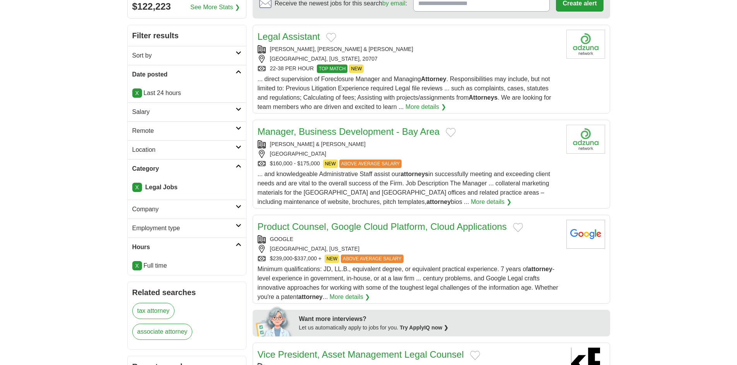
scroll to position [116, 0]
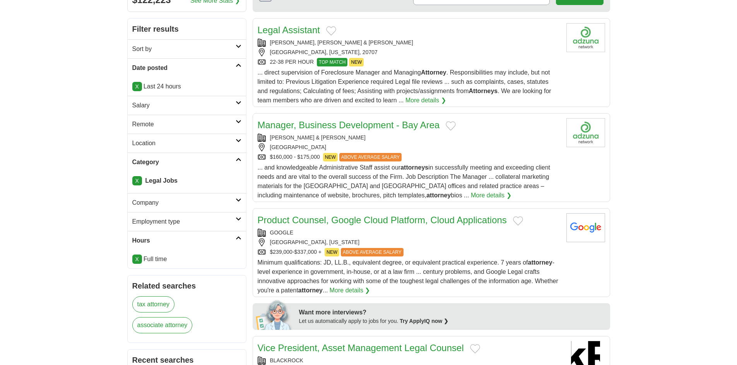
click at [414, 156] on div "$160,000 - $175,000 NEW ABOVE AVERAGE SALARY" at bounding box center [409, 157] width 302 height 9
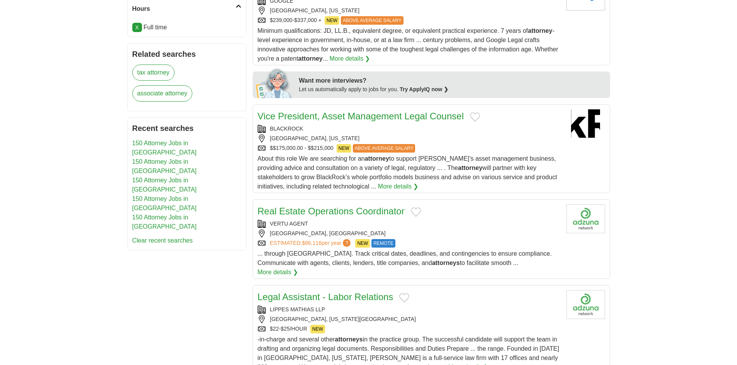
scroll to position [541, 0]
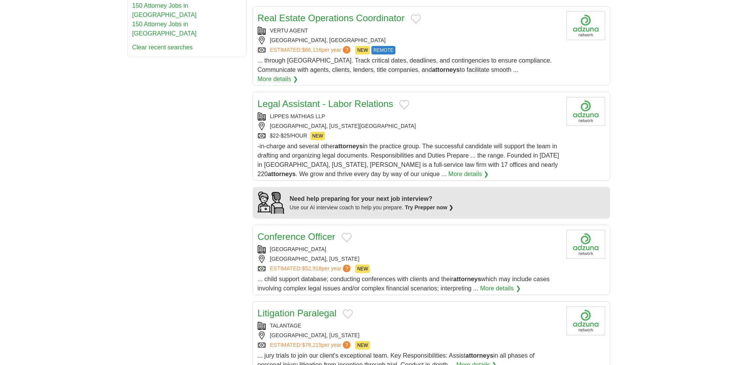
click at [398, 142] on div "-in-charge and several other attorneys in the practice group. The successful ca…" at bounding box center [409, 160] width 302 height 37
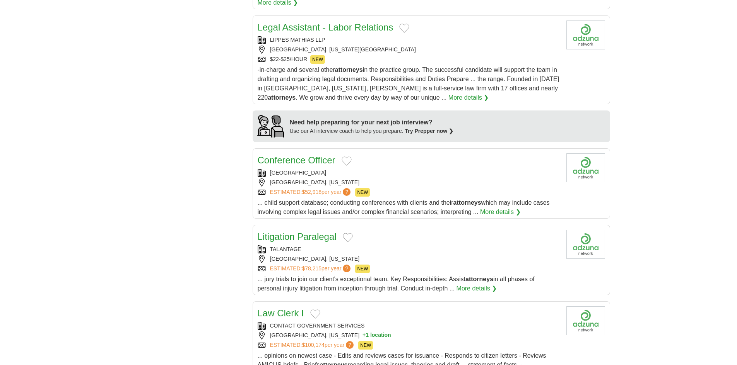
scroll to position [619, 0]
click at [363, 188] on span "NEW" at bounding box center [362, 192] width 15 height 9
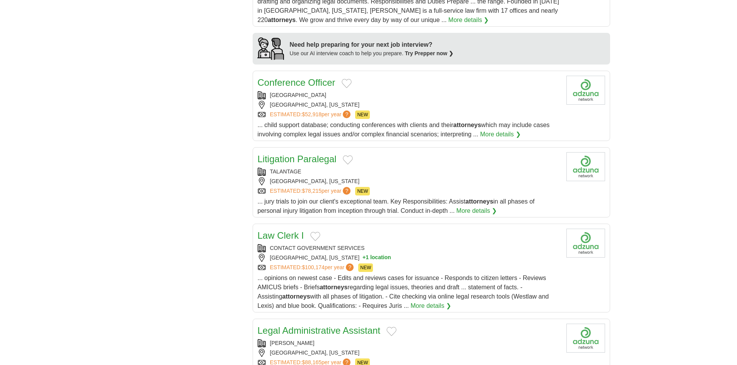
scroll to position [696, 0]
click at [353, 167] on div "TALANTAGE" at bounding box center [409, 171] width 302 height 8
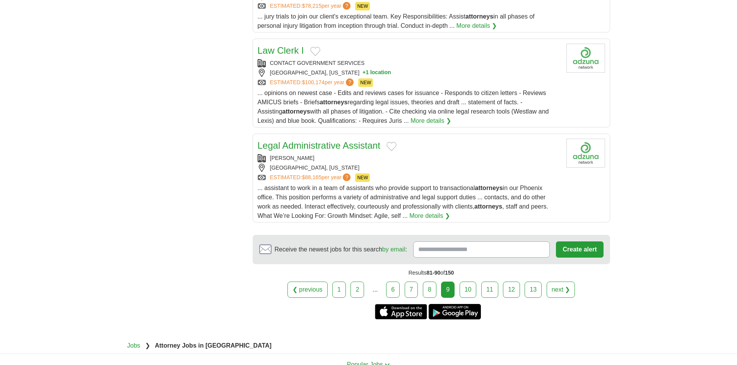
scroll to position [889, 0]
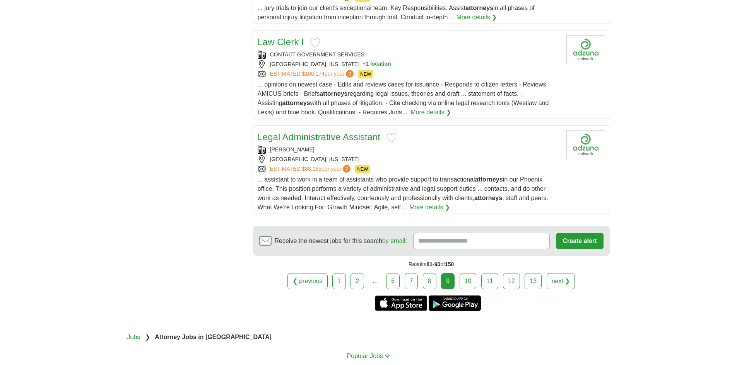
click at [464, 277] on link "10" at bounding box center [467, 281] width 17 height 16
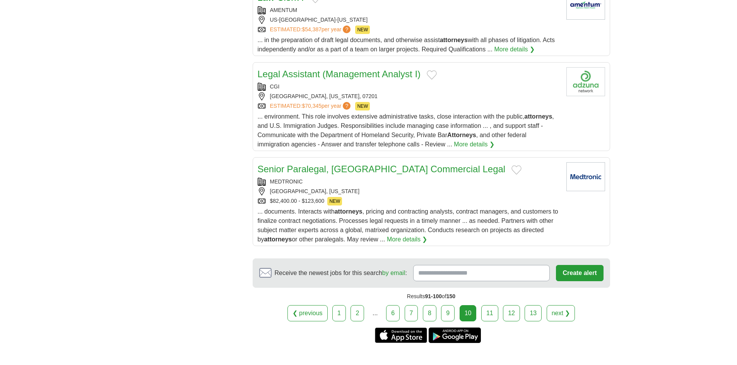
scroll to position [890, 0]
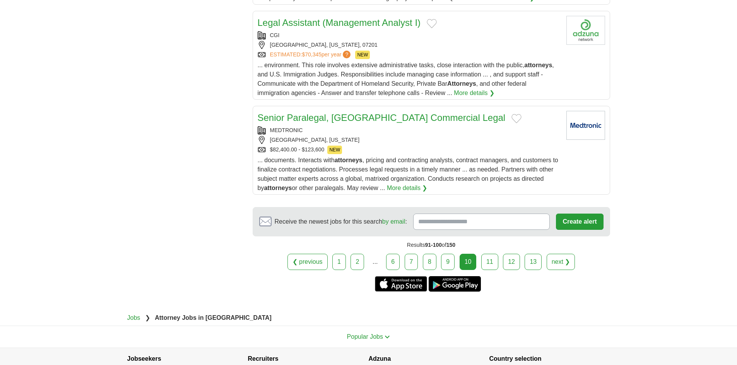
click at [495, 264] on link "11" at bounding box center [489, 262] width 17 height 16
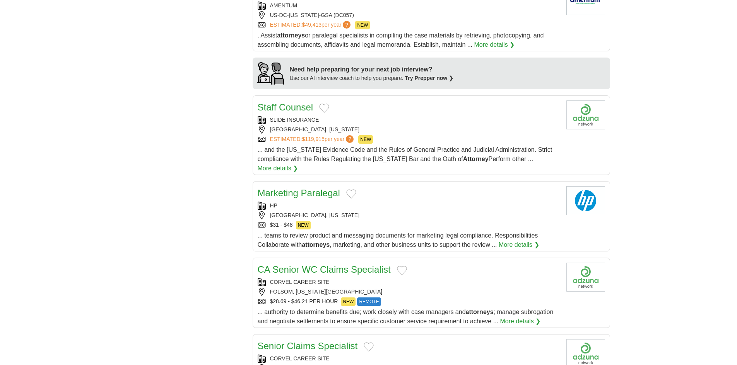
scroll to position [503, 0]
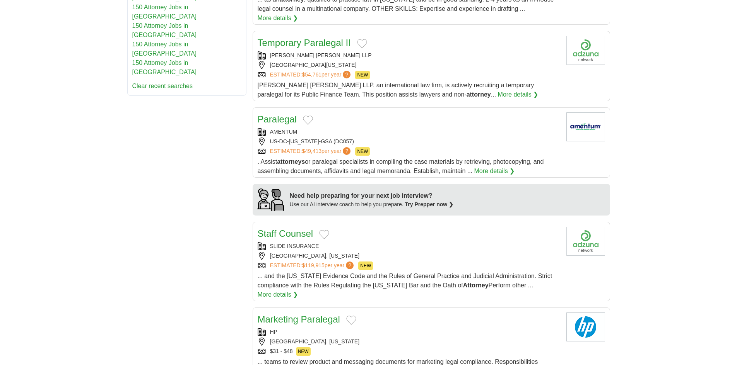
click at [391, 71] on div "ESTIMATED: $54,761 per year ? NEW" at bounding box center [409, 75] width 302 height 9
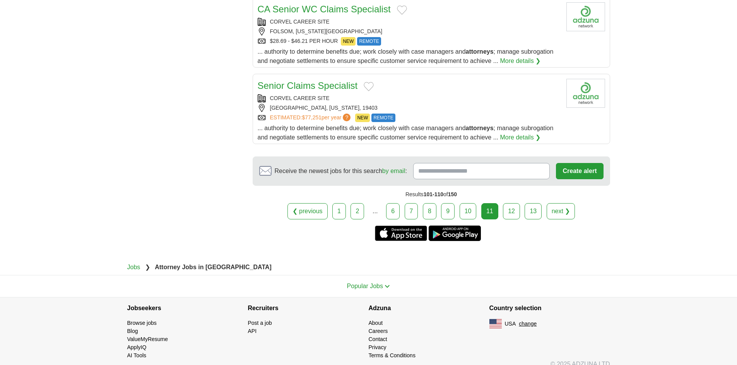
scroll to position [891, 0]
click at [508, 203] on link "12" at bounding box center [511, 211] width 17 height 16
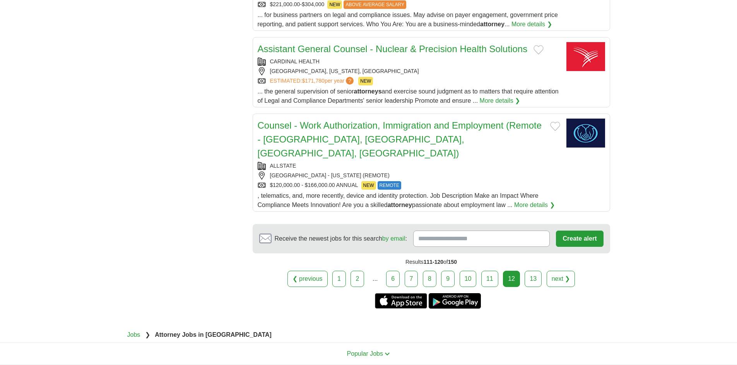
scroll to position [812, 0]
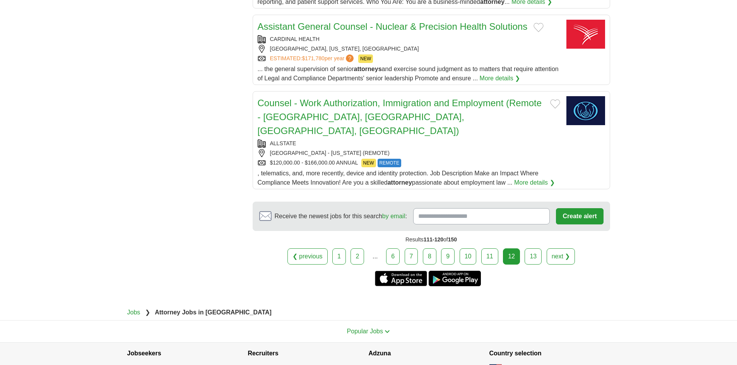
click at [527, 249] on link "13" at bounding box center [532, 257] width 17 height 16
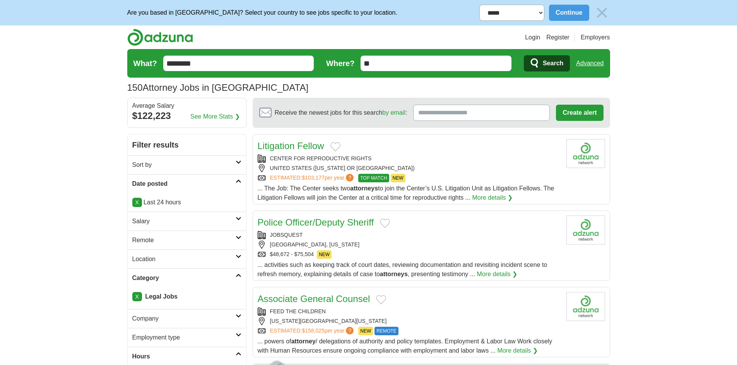
drag, startPoint x: 55, startPoint y: 68, endPoint x: 0, endPoint y: 65, distance: 54.7
click at [0, 68] on body "**********" at bounding box center [368, 366] width 737 height 733
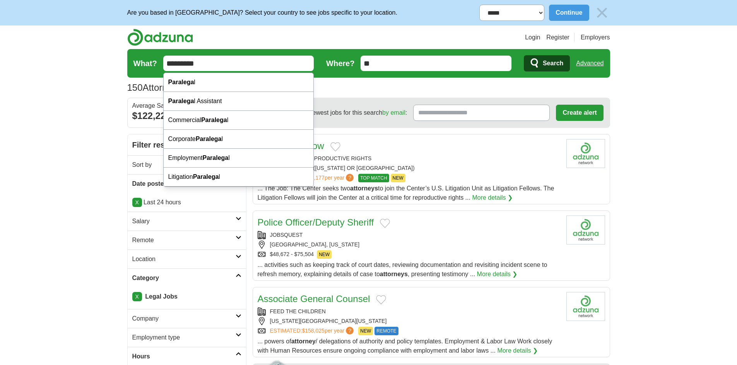
type input "*********"
click at [524, 55] on button "Search" at bounding box center [547, 63] width 46 height 16
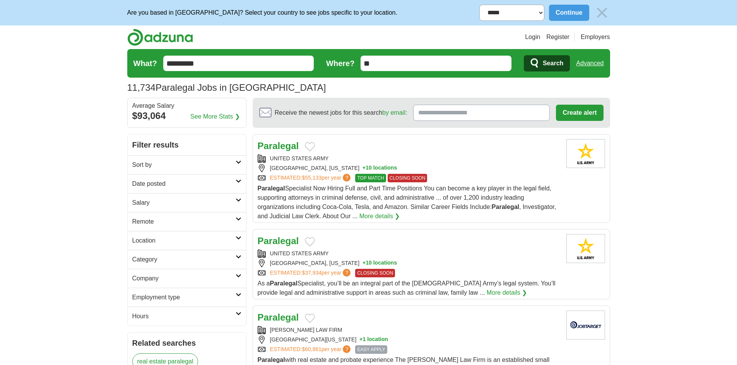
scroll to position [116, 0]
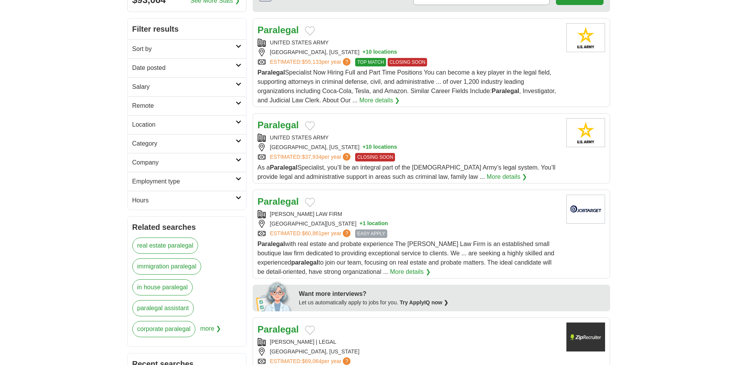
click at [184, 70] on h2 "Date posted" at bounding box center [183, 67] width 103 height 9
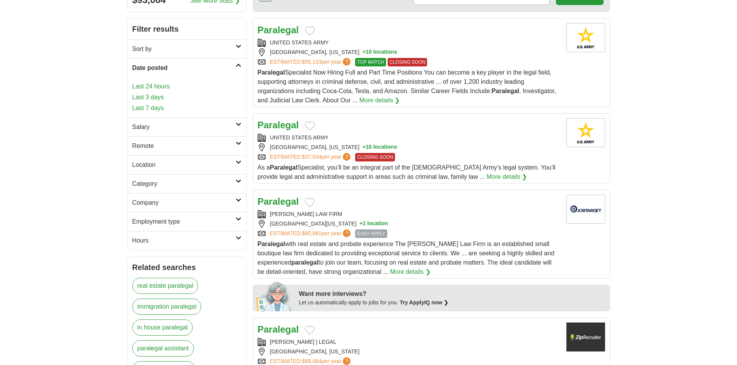
click at [158, 86] on link "Last 24 hours" at bounding box center [186, 86] width 109 height 9
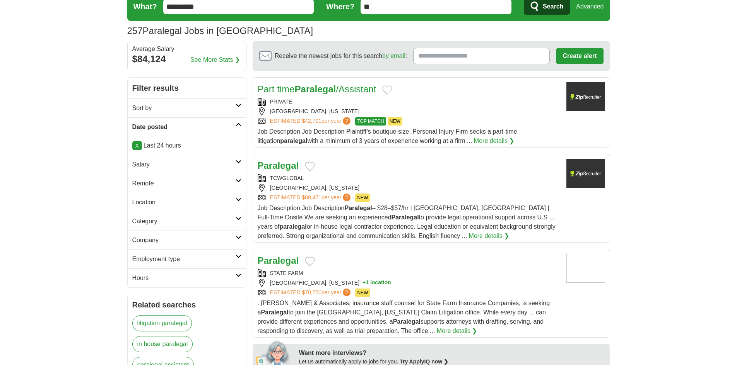
scroll to position [46, 0]
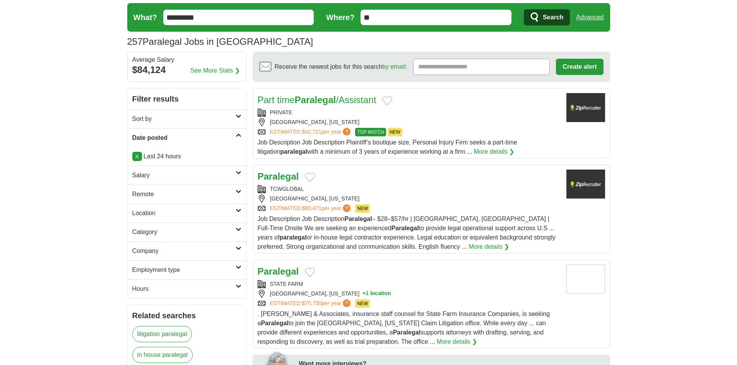
click at [235, 118] on icon at bounding box center [238, 116] width 6 height 4
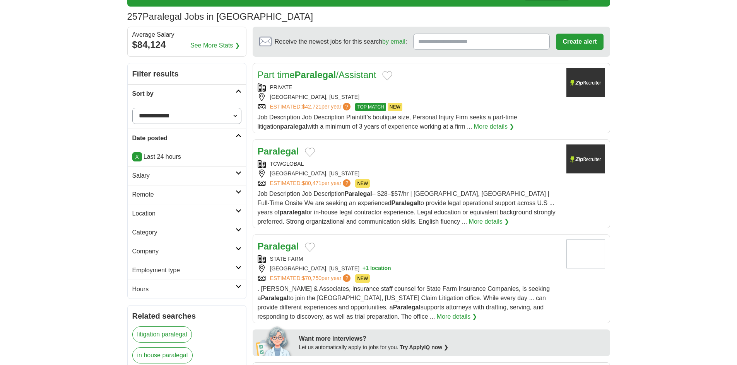
scroll to position [85, 0]
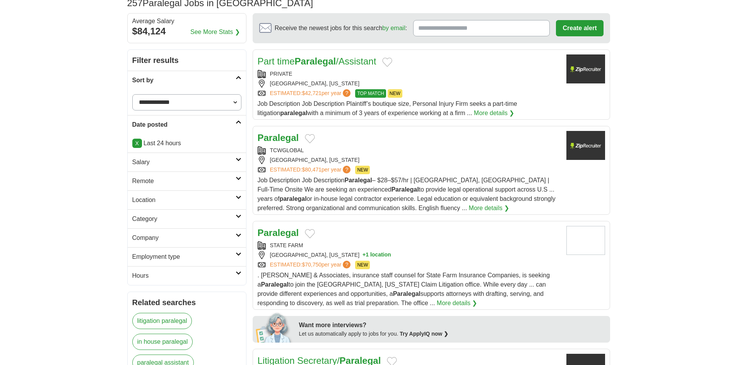
click at [189, 278] on h2 "Hours" at bounding box center [183, 275] width 103 height 9
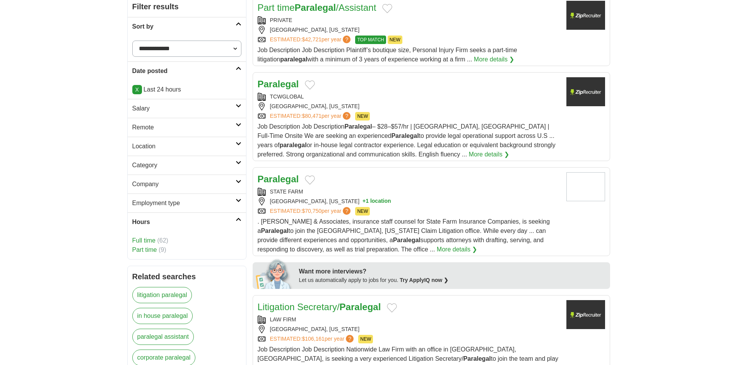
scroll to position [162, 0]
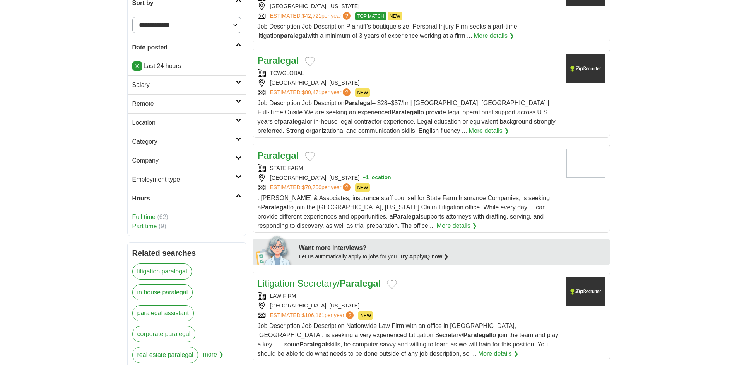
click at [141, 216] on link "Full time" at bounding box center [143, 217] width 23 height 7
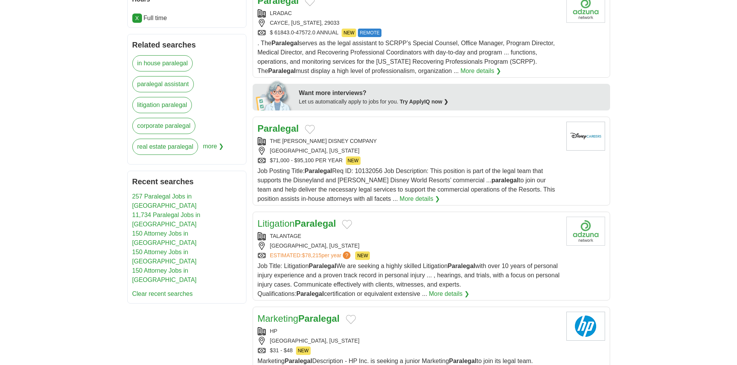
scroll to position [348, 0]
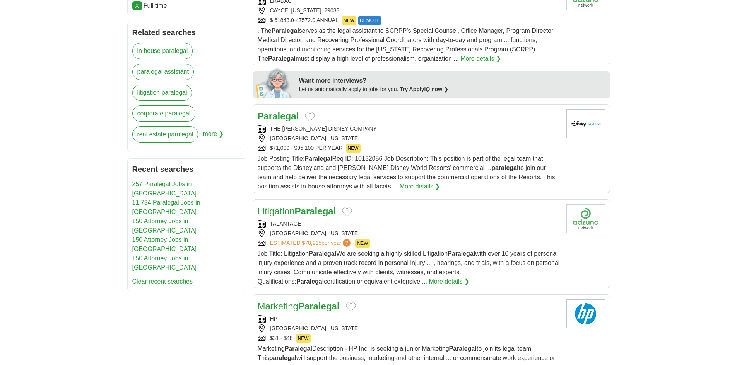
click at [332, 157] on strong "Paralegal" at bounding box center [317, 158] width 27 height 7
click at [386, 254] on span "Job Title: Litigation Paralegal We are seeking a highly skilled Litigation Para…" at bounding box center [409, 268] width 302 height 34
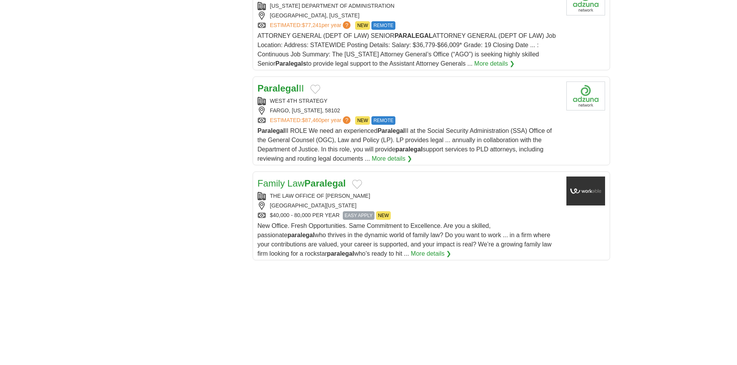
scroll to position [928, 0]
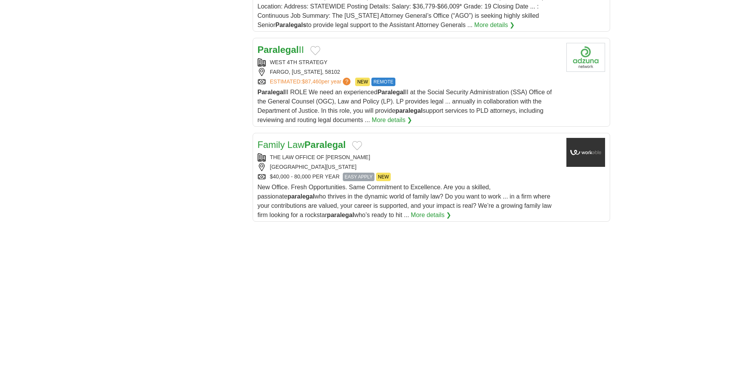
click at [384, 179] on span "NEW" at bounding box center [383, 177] width 15 height 9
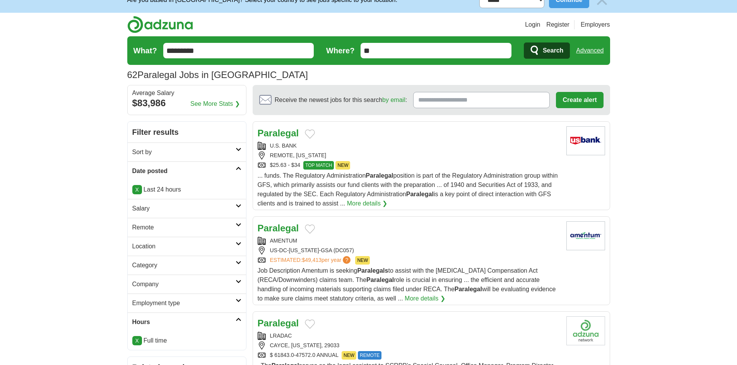
scroll to position [0, 0]
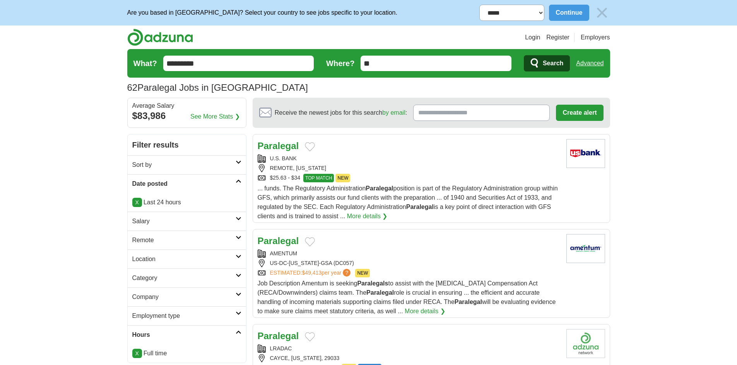
drag, startPoint x: 249, startPoint y: 64, endPoint x: 0, endPoint y: 82, distance: 250.0
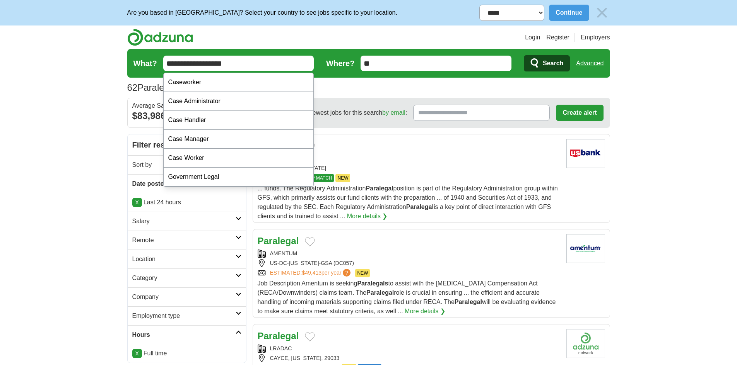
type input "**********"
click at [524, 55] on button "Search" at bounding box center [547, 63] width 46 height 16
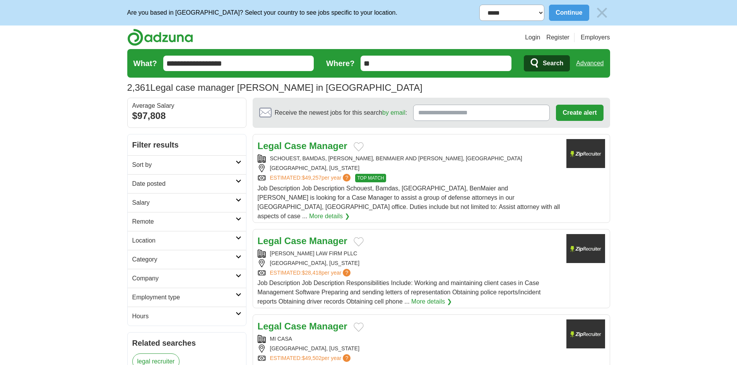
click at [453, 175] on div "ESTIMATED: $49,257 per year ? TOP MATCH" at bounding box center [409, 178] width 302 height 9
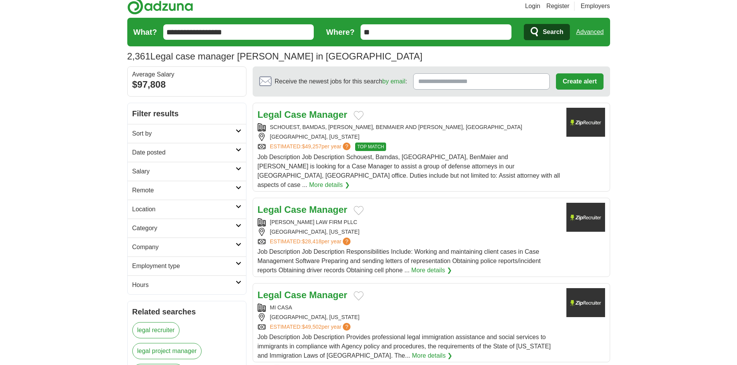
scroll to position [77, 0]
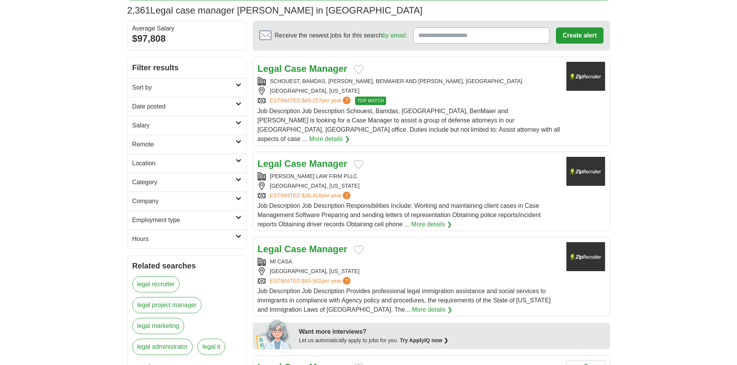
click at [171, 104] on h2 "Date posted" at bounding box center [183, 106] width 103 height 9
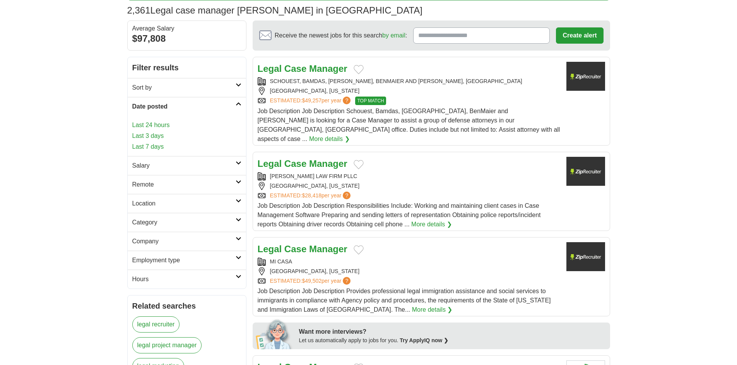
click at [145, 126] on link "Last 24 hours" at bounding box center [186, 125] width 109 height 9
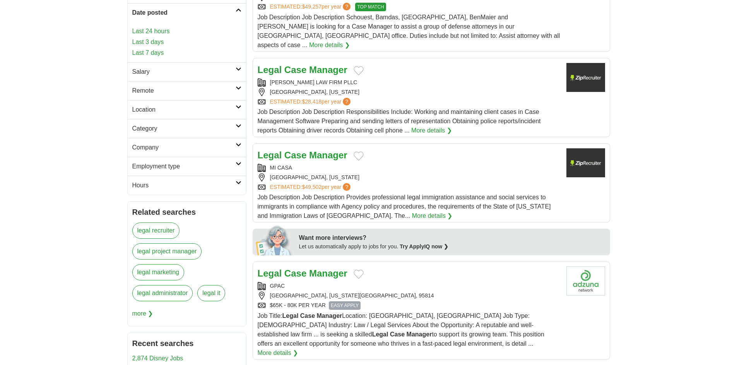
scroll to position [193, 0]
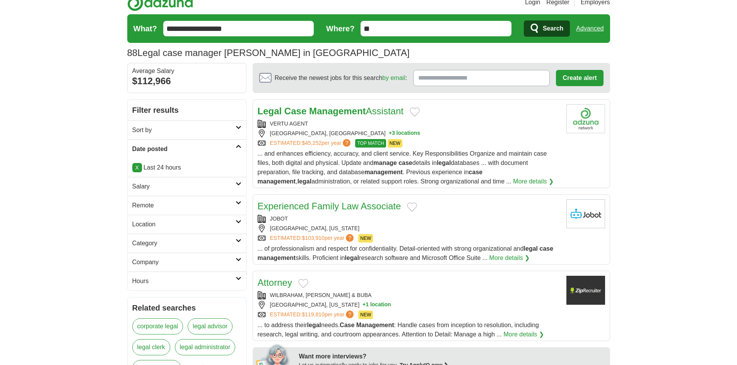
scroll to position [117, 0]
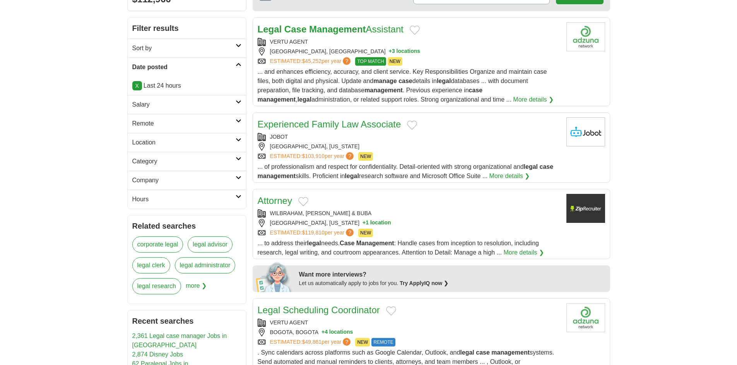
click at [237, 199] on link "Hours" at bounding box center [187, 199] width 118 height 19
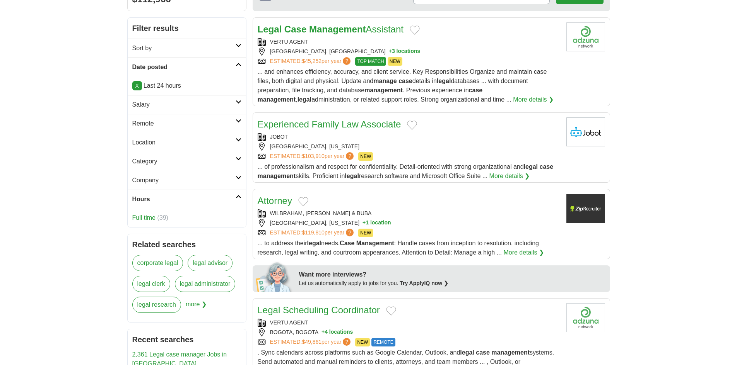
click at [149, 219] on link "Full time" at bounding box center [143, 218] width 23 height 7
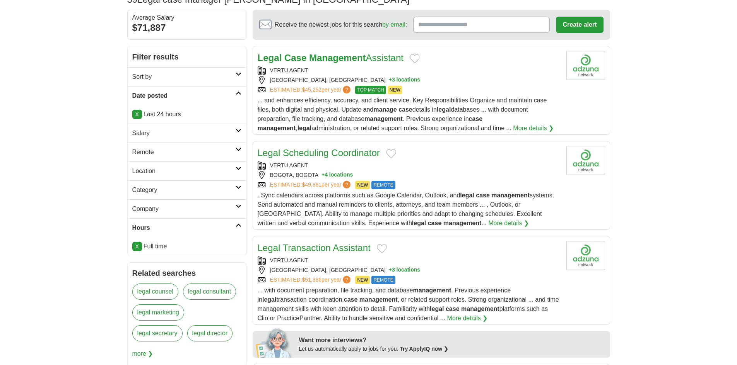
scroll to position [77, 0]
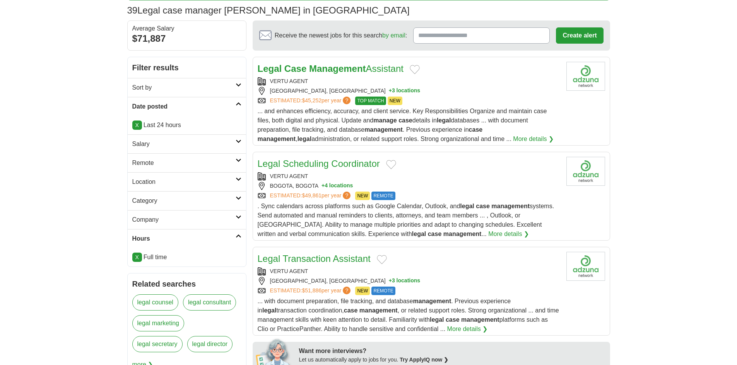
click at [138, 254] on link "X" at bounding box center [137, 257] width 10 height 9
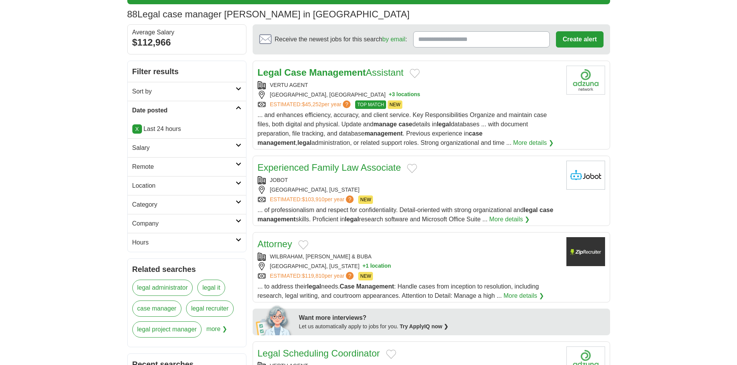
scroll to position [193, 0]
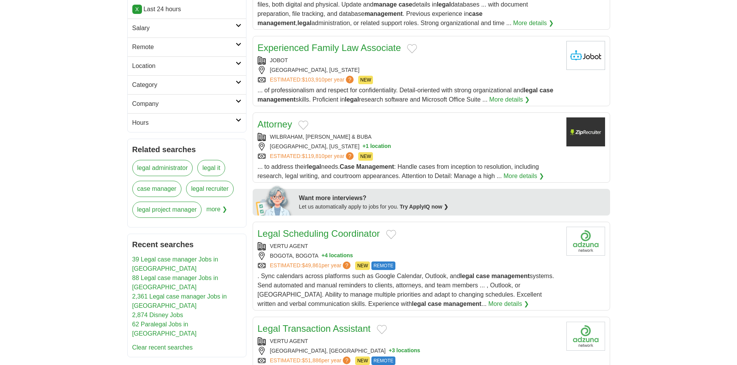
click at [427, 143] on div "PHILADELPHIA, PENNSYLVANIA + 1 location" at bounding box center [409, 147] width 302 height 8
click at [238, 121] on icon at bounding box center [238, 120] width 6 height 4
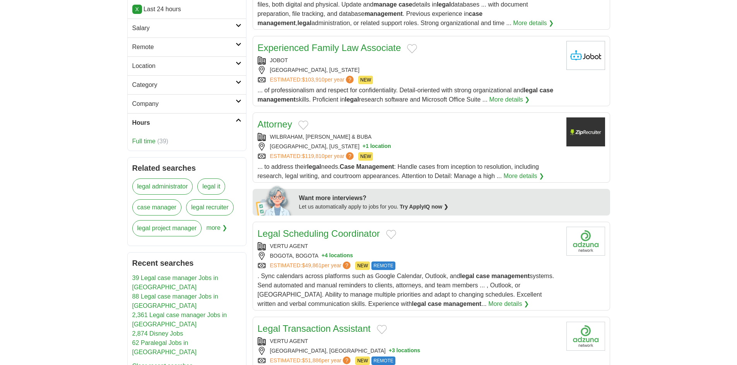
click at [147, 143] on link "Full time" at bounding box center [143, 141] width 23 height 7
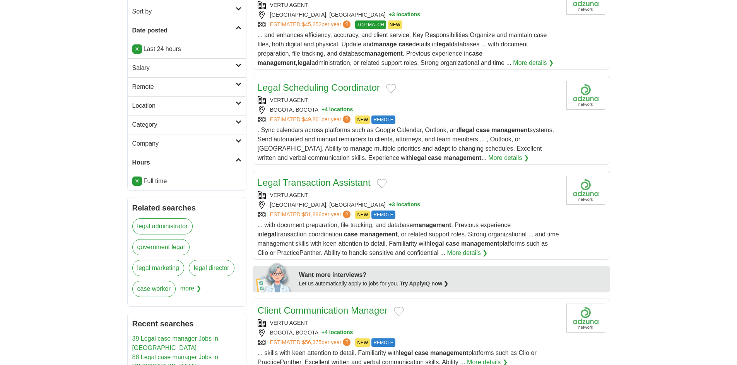
scroll to position [193, 0]
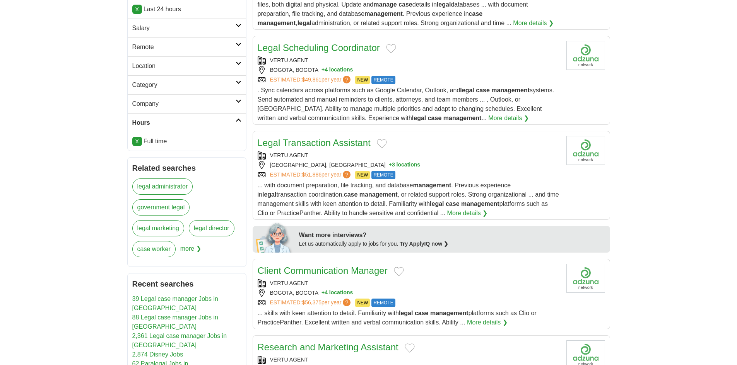
click at [139, 142] on link "X" at bounding box center [137, 141] width 10 height 9
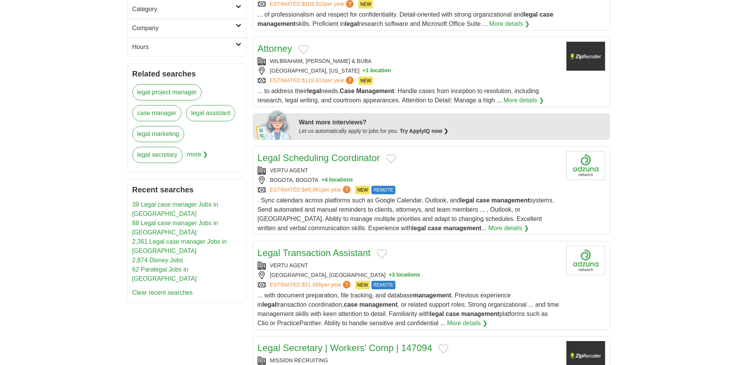
scroll to position [89, 0]
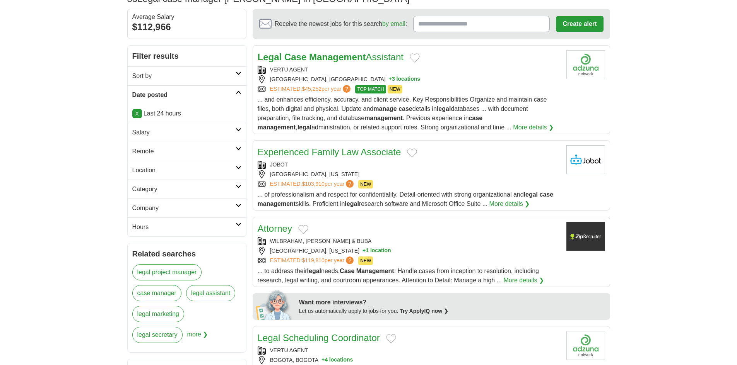
click at [226, 226] on h2 "Hours" at bounding box center [183, 227] width 103 height 9
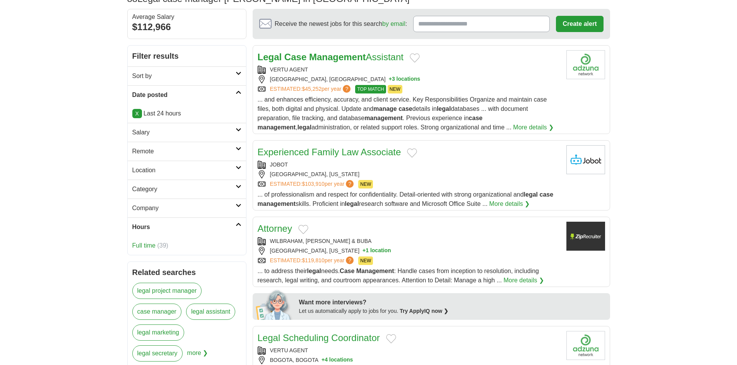
drag, startPoint x: 148, startPoint y: 245, endPoint x: 186, endPoint y: 235, distance: 40.0
click at [148, 245] on link "Full time" at bounding box center [143, 245] width 23 height 7
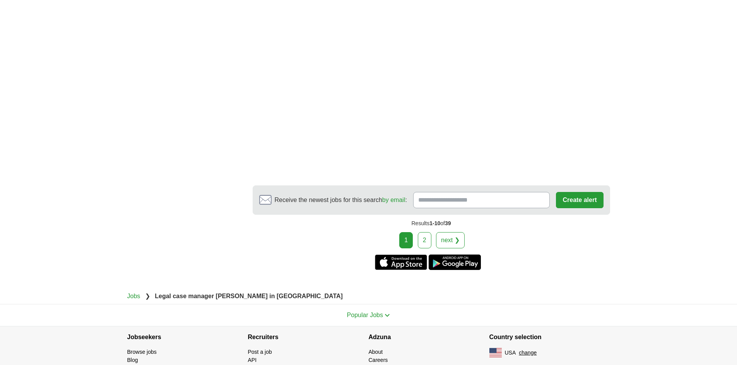
scroll to position [1164, 0]
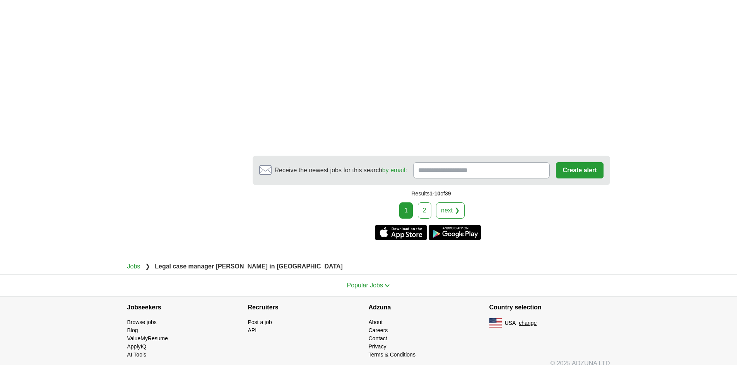
click at [424, 203] on link "2" at bounding box center [425, 211] width 14 height 16
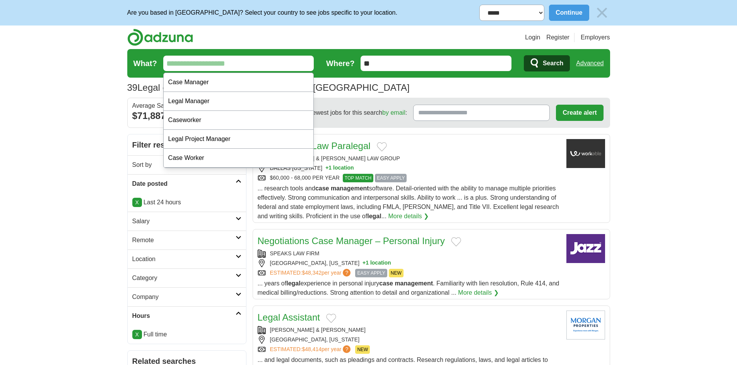
drag, startPoint x: 241, startPoint y: 67, endPoint x: 0, endPoint y: 89, distance: 241.5
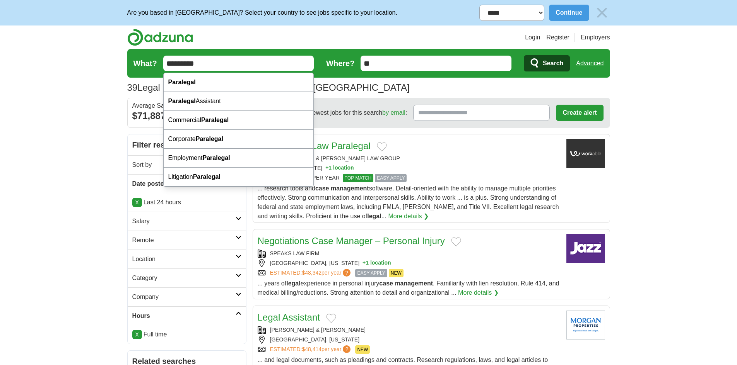
type input "*********"
click at [524, 55] on button "Search" at bounding box center [547, 63] width 46 height 16
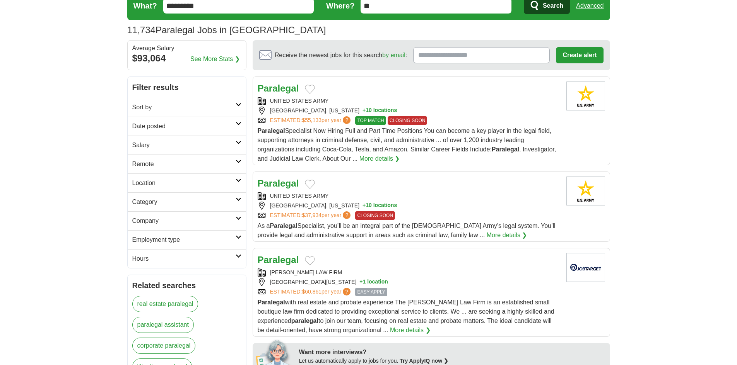
scroll to position [155, 0]
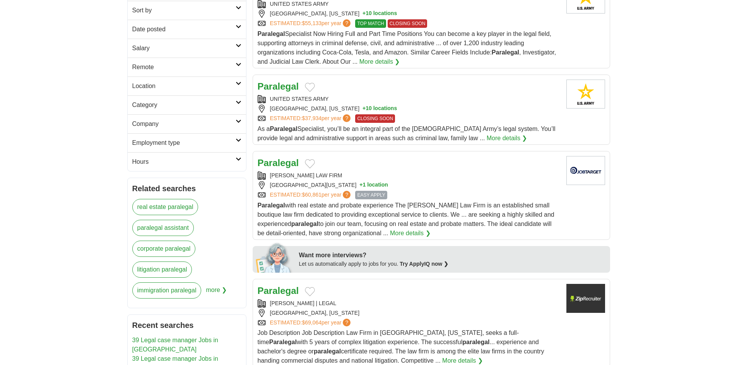
click at [184, 169] on link "Hours" at bounding box center [187, 161] width 118 height 19
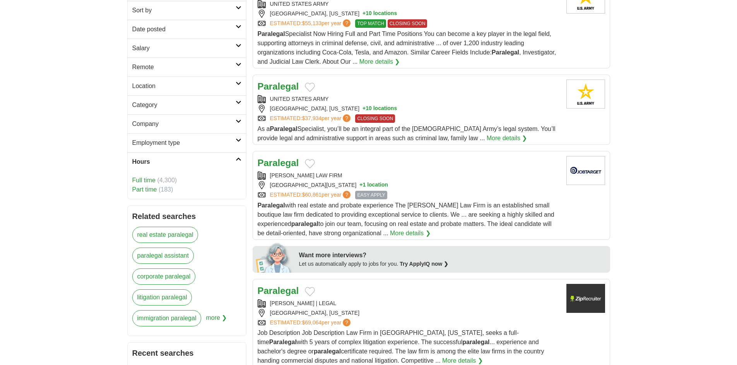
click at [145, 181] on link "Full time" at bounding box center [143, 180] width 23 height 7
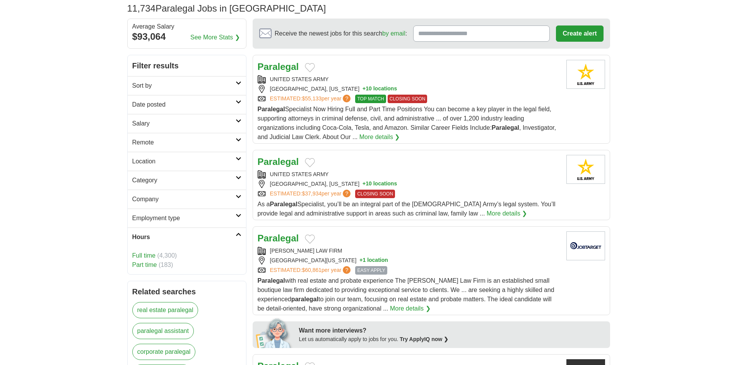
scroll to position [77, 0]
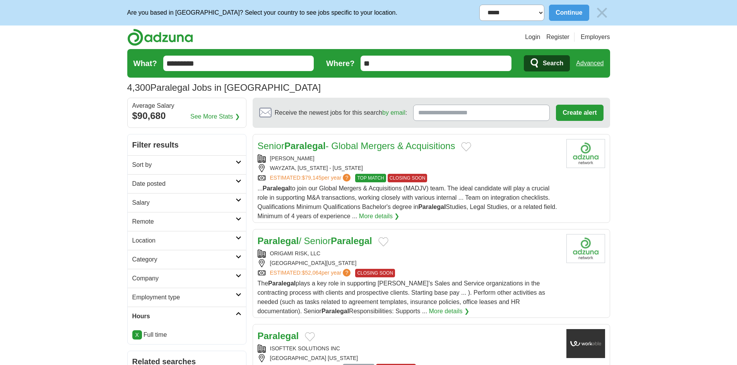
click at [167, 181] on h2 "Date posted" at bounding box center [183, 183] width 103 height 9
click at [154, 201] on link "Last 24 hours" at bounding box center [186, 202] width 109 height 9
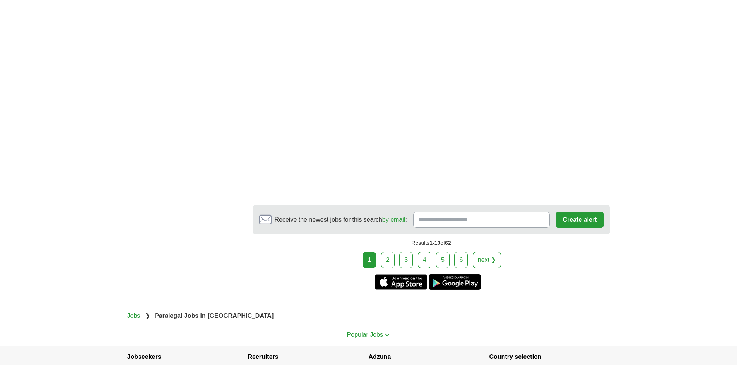
scroll to position [1317, 0]
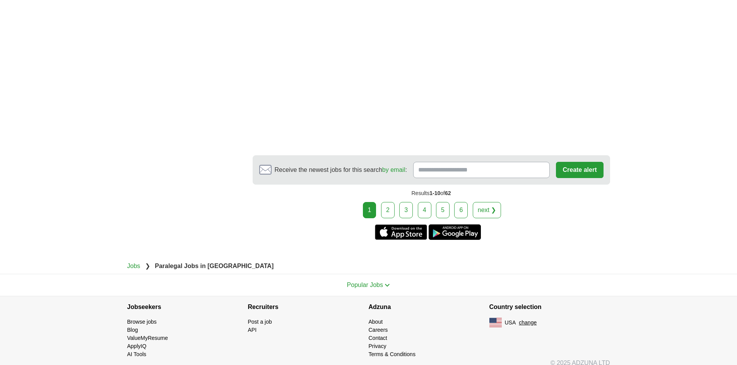
click at [392, 212] on link "2" at bounding box center [388, 210] width 14 height 16
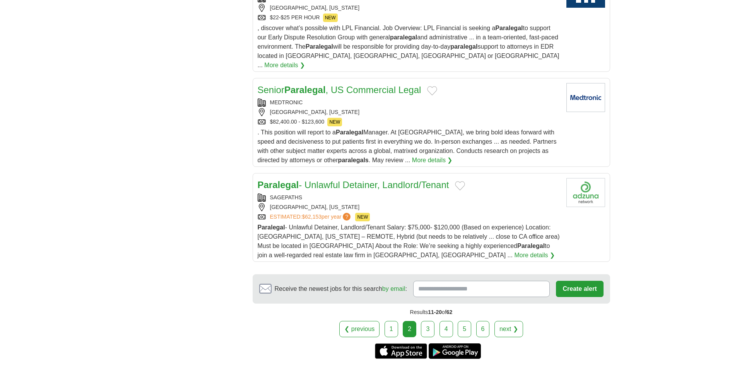
scroll to position [891, 0]
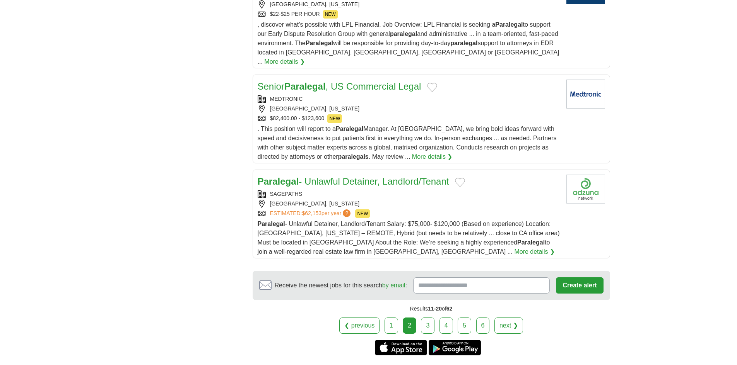
click at [431, 318] on link "3" at bounding box center [428, 326] width 14 height 16
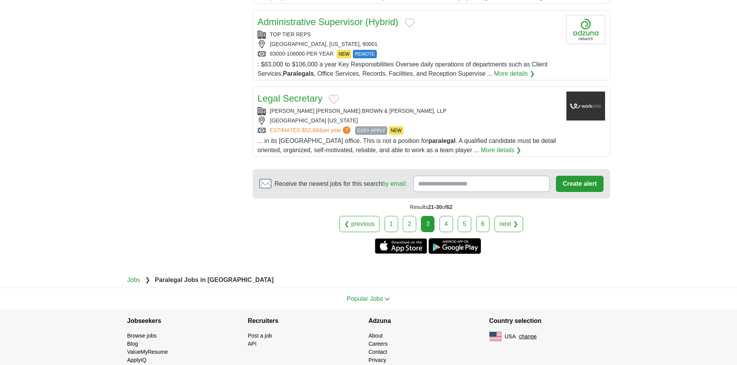
scroll to position [923, 0]
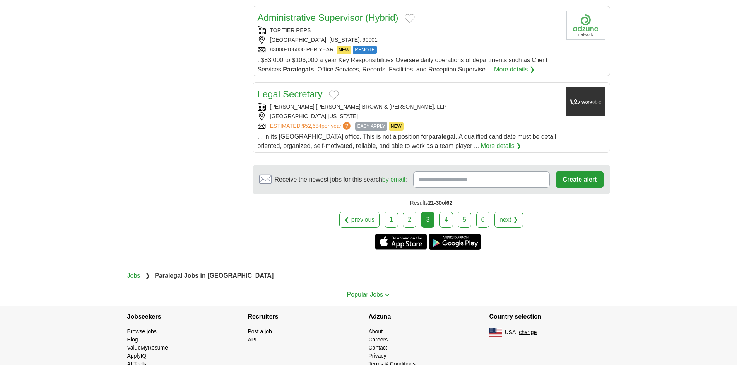
click at [450, 212] on link "4" at bounding box center [446, 220] width 14 height 16
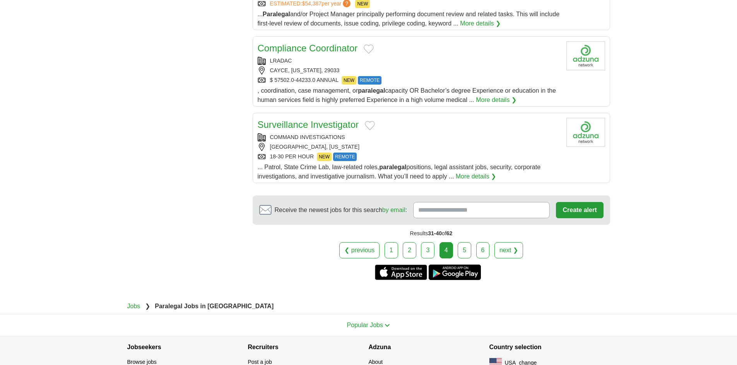
scroll to position [886, 0]
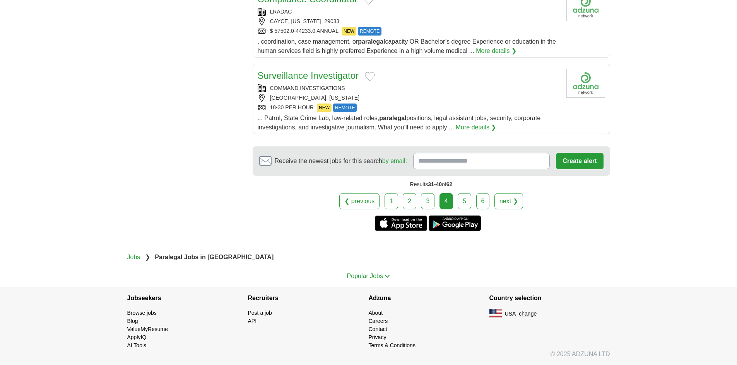
click at [425, 207] on link "3" at bounding box center [428, 201] width 14 height 16
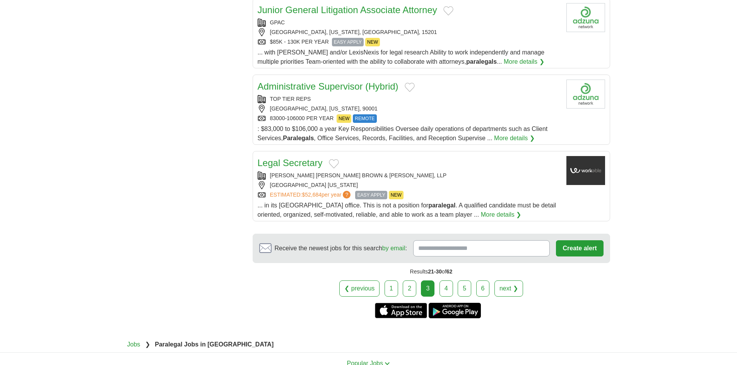
scroll to position [923, 0]
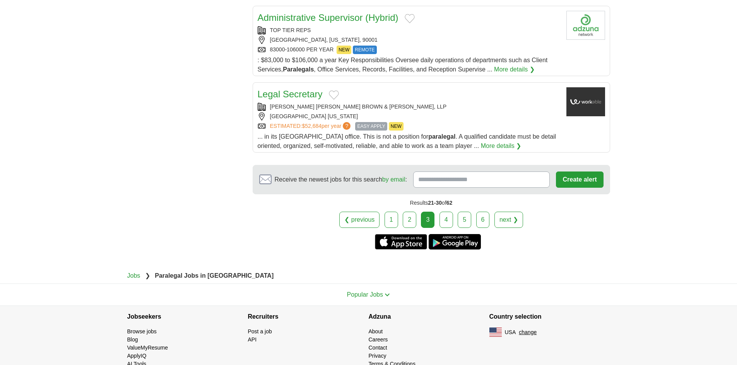
click at [336, 113] on div "LAS VEGAS NEVADA" at bounding box center [409, 117] width 302 height 8
drag, startPoint x: 447, startPoint y: 202, endPoint x: 384, endPoint y: 200, distance: 63.9
click at [447, 212] on link "4" at bounding box center [446, 220] width 14 height 16
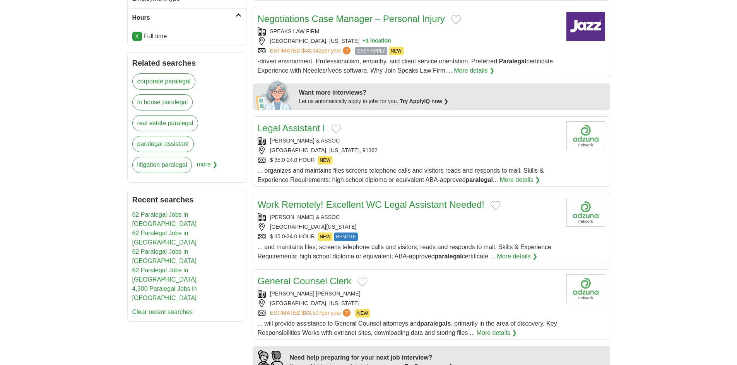
scroll to position [348, 0]
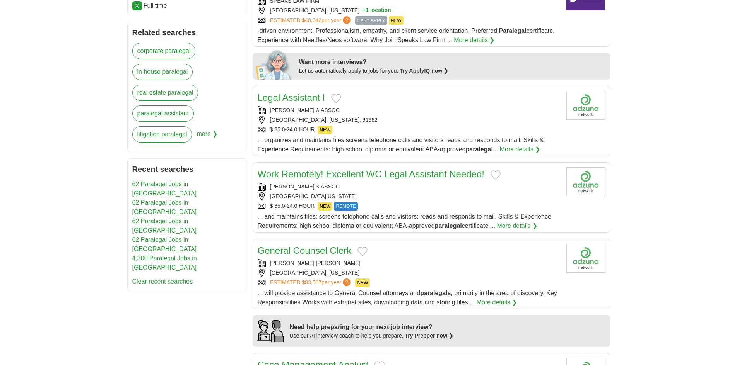
click at [329, 120] on div "WESTLAKE VILLAGE, CALIFORNIA, 91362" at bounding box center [409, 120] width 302 height 8
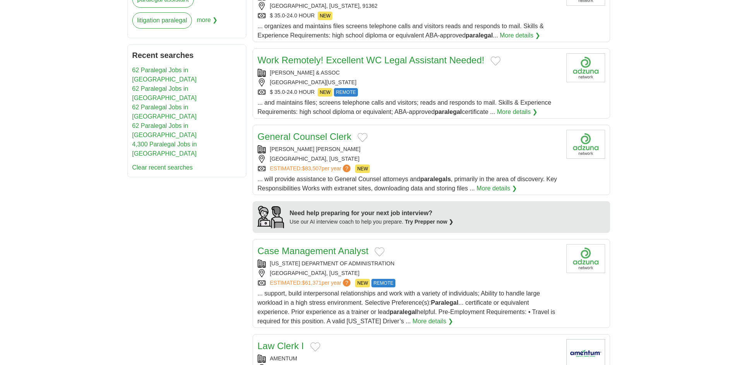
scroll to position [464, 0]
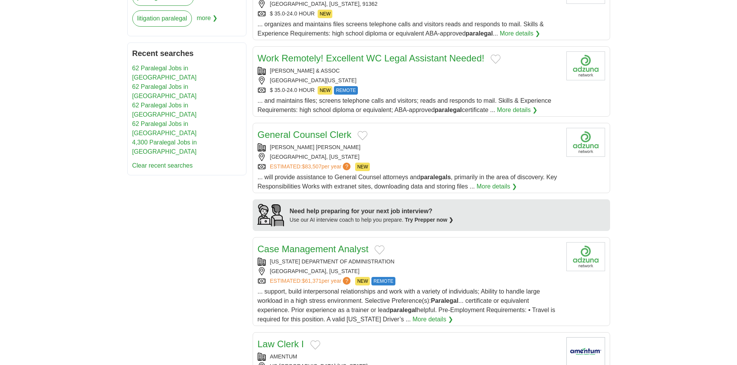
click at [406, 166] on div "ESTIMATED: $83,507 per year ? NEW" at bounding box center [409, 167] width 302 height 9
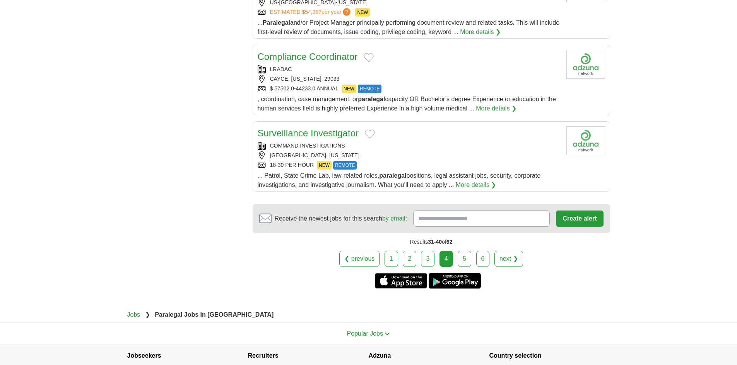
scroll to position [851, 0]
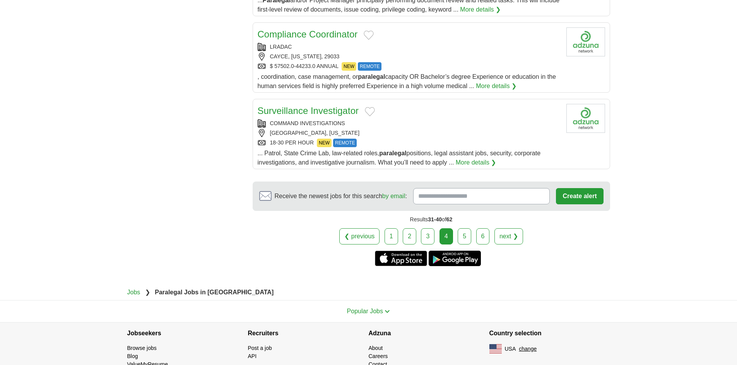
drag, startPoint x: 460, startPoint y: 240, endPoint x: 415, endPoint y: 230, distance: 46.2
click at [460, 240] on link "5" at bounding box center [464, 237] width 14 height 16
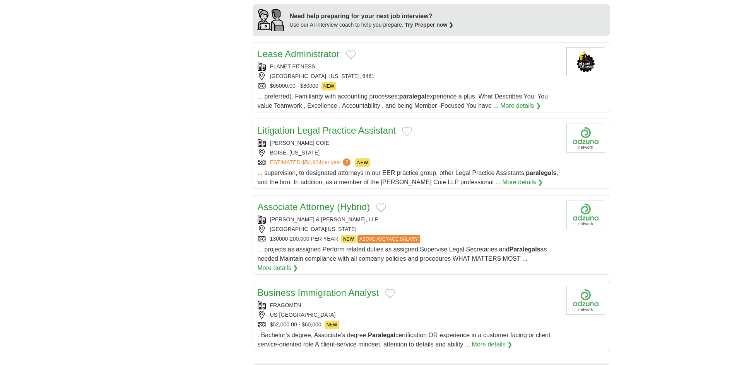
scroll to position [662, 0]
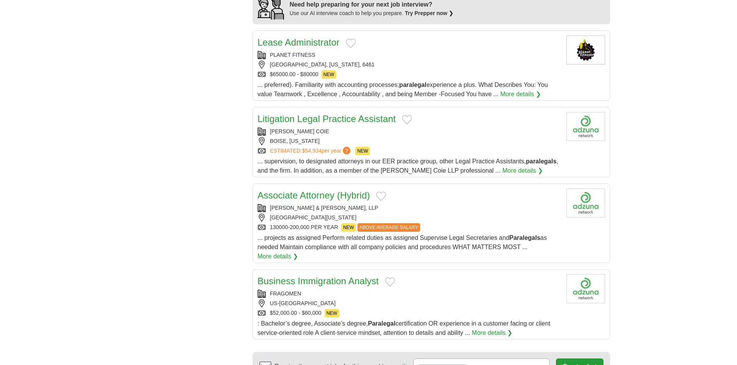
click at [372, 82] on span "... preferred). Familiarity with accounting processes; paralegal experience a p…" at bounding box center [403, 90] width 290 height 16
click at [393, 214] on div "IRVINE, CALIFORNIA, 92614" at bounding box center [409, 218] width 302 height 8
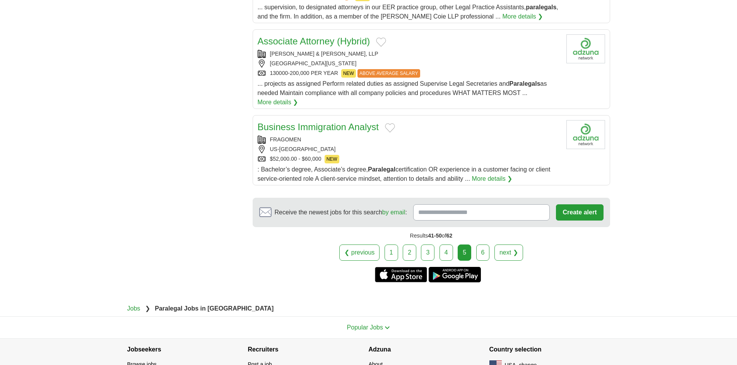
scroll to position [816, 0]
drag, startPoint x: 480, startPoint y: 237, endPoint x: 443, endPoint y: 226, distance: 39.0
click at [480, 244] on link "6" at bounding box center [483, 252] width 14 height 16
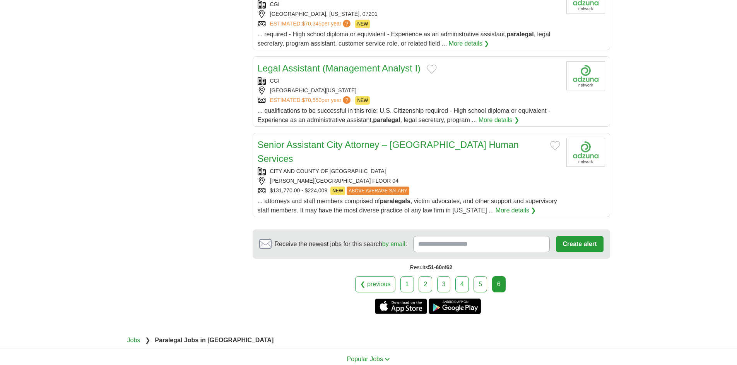
scroll to position [599, 0]
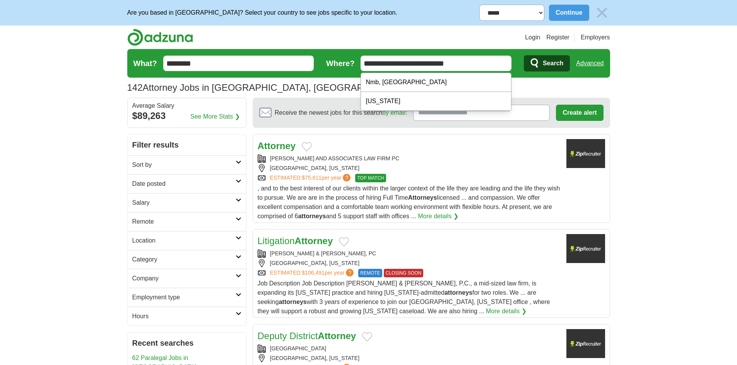
type input "**********"
drag, startPoint x: 467, startPoint y: 62, endPoint x: 0, endPoint y: 87, distance: 467.8
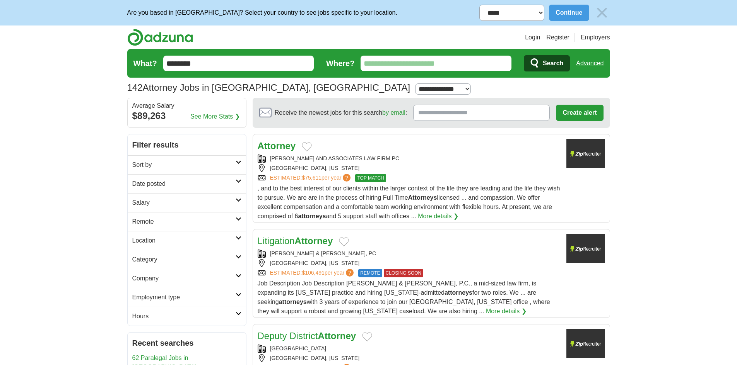
type input "*"
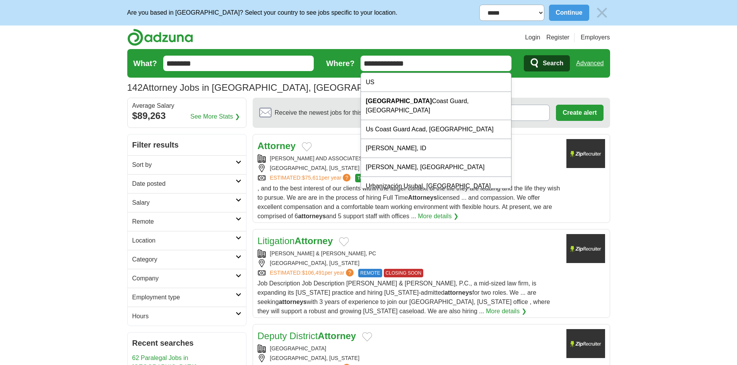
type input "**********"
click at [524, 55] on button "Search" at bounding box center [547, 63] width 46 height 16
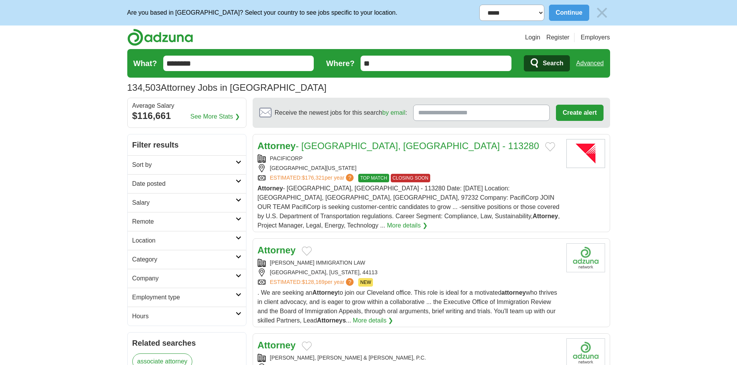
click at [198, 188] on h2 "Date posted" at bounding box center [183, 183] width 103 height 9
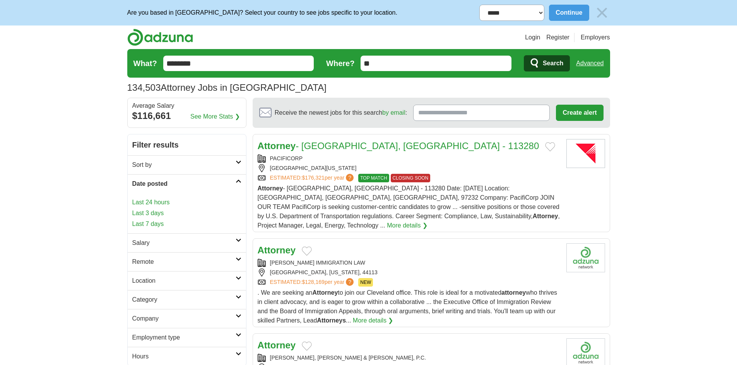
click at [158, 202] on link "Last 24 hours" at bounding box center [186, 202] width 109 height 9
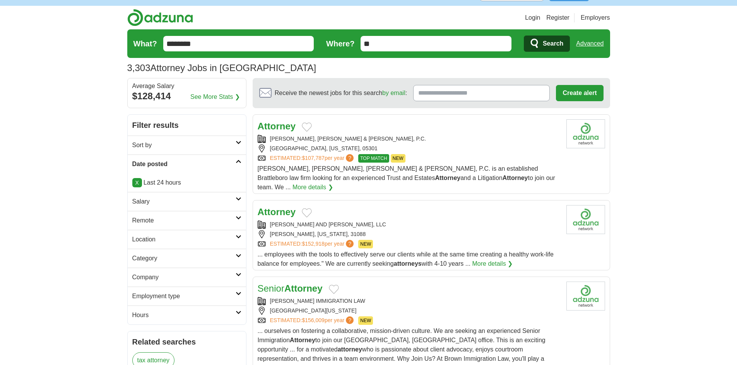
scroll to position [39, 0]
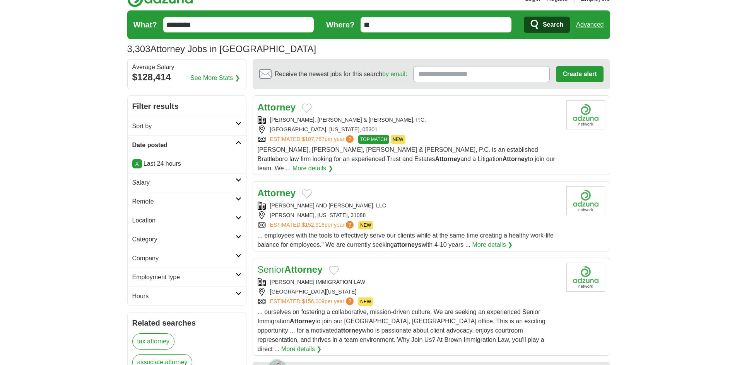
click at [420, 121] on div "[PERSON_NAME], [PERSON_NAME] & [PERSON_NAME], P.C." at bounding box center [409, 120] width 302 height 8
click at [349, 202] on div "[PERSON_NAME] AND [PERSON_NAME], LLC" at bounding box center [409, 206] width 302 height 8
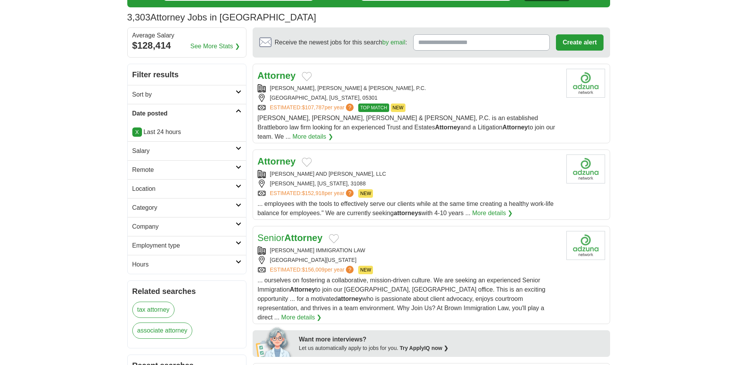
scroll to position [116, 0]
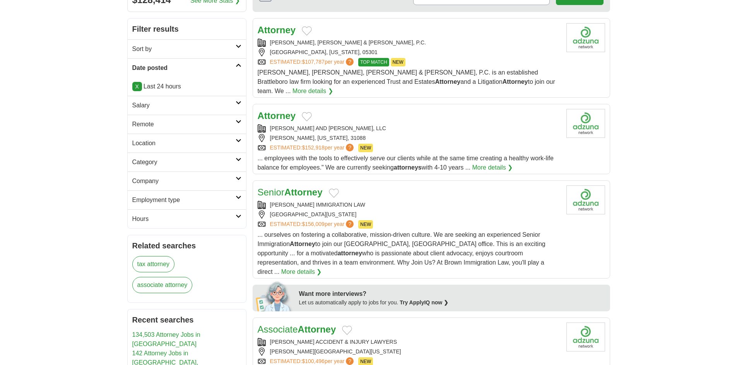
click at [410, 220] on div "ESTIMATED: $156,009 per year ? NEW" at bounding box center [409, 224] width 302 height 9
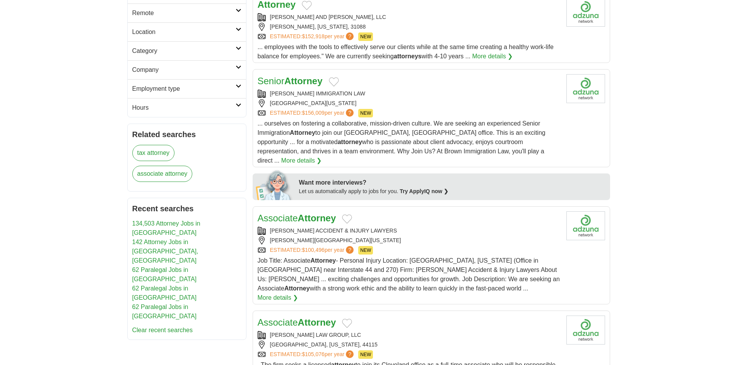
scroll to position [232, 0]
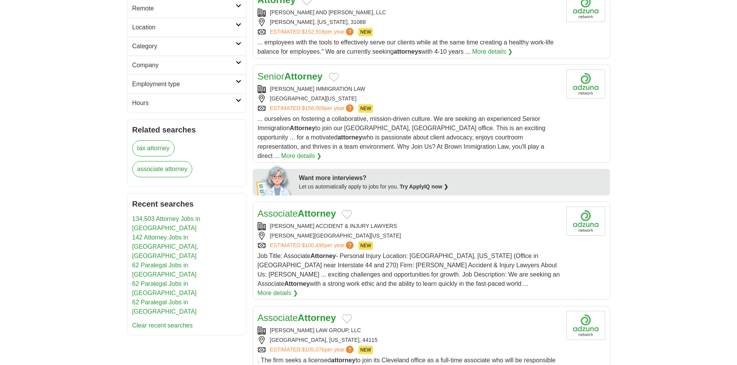
click at [377, 207] on div "Associate Attorney" at bounding box center [409, 214] width 302 height 14
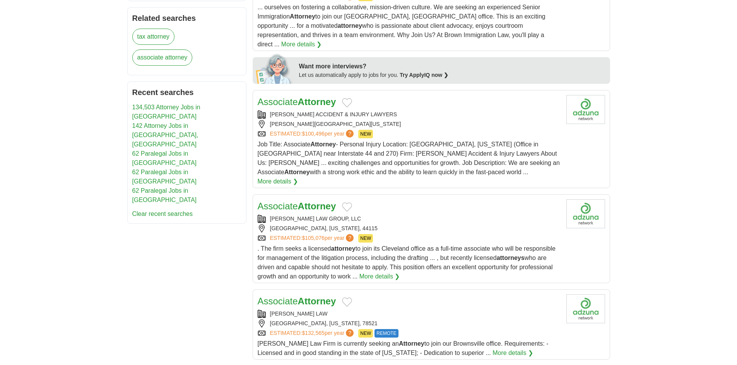
scroll to position [348, 0]
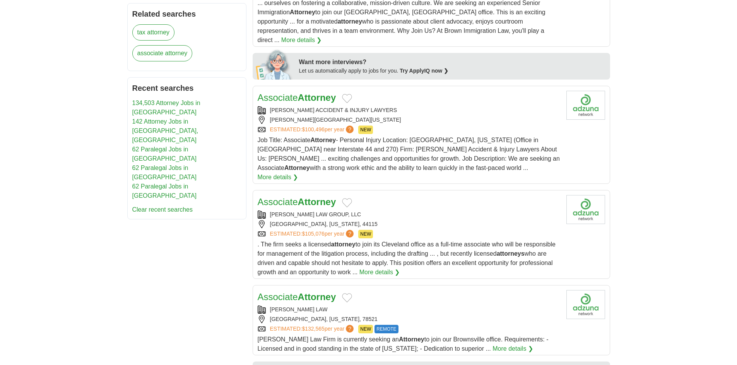
click at [356, 220] on div "CLEVELAND, OHIO, 44115" at bounding box center [409, 224] width 302 height 8
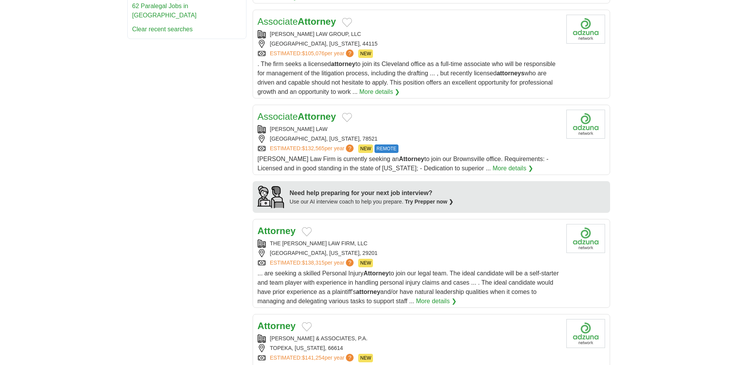
scroll to position [541, 0]
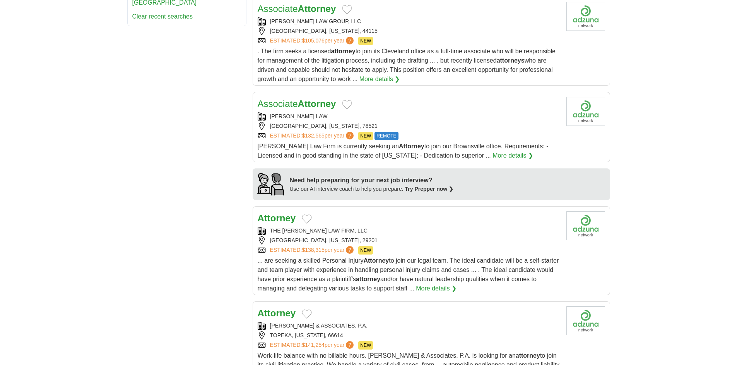
click at [398, 237] on div "COLUMBIA, SOUTH CAROLINA, 29201" at bounding box center [409, 241] width 302 height 8
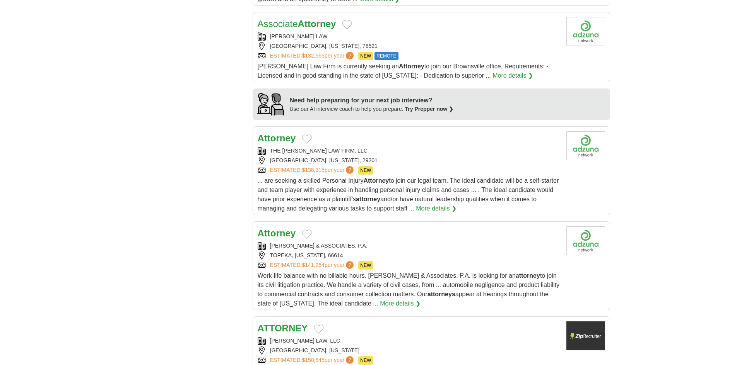
scroll to position [657, 0]
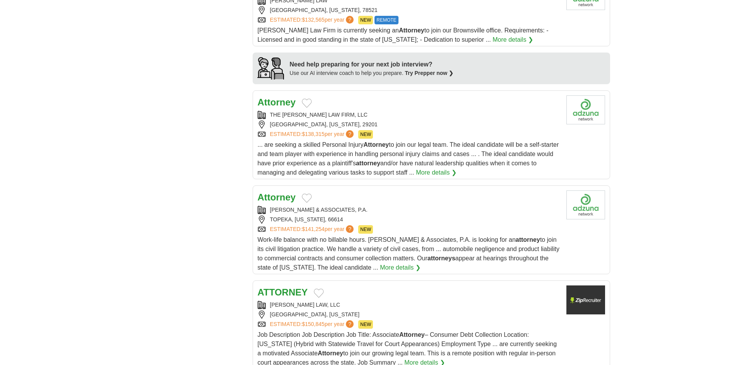
click at [394, 235] on div "Work-life balance with no billable hours. Butler & Associates, P.A. is looking …" at bounding box center [409, 253] width 302 height 37
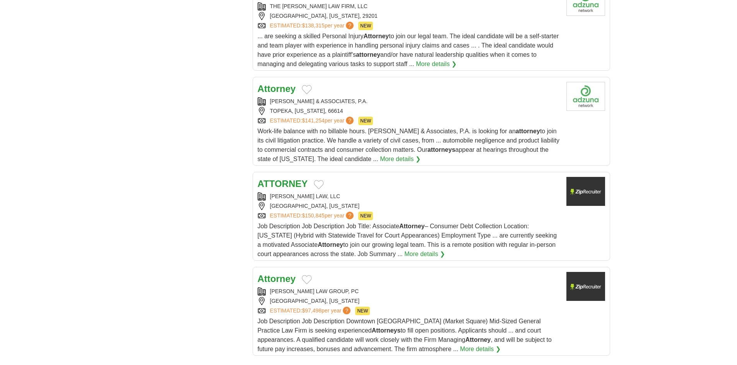
scroll to position [773, 0]
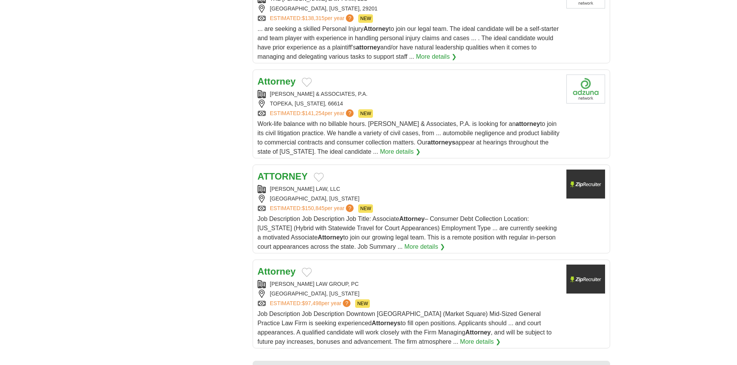
click at [427, 205] on div "ESTIMATED: $150,845 per year ? NEW" at bounding box center [409, 209] width 302 height 9
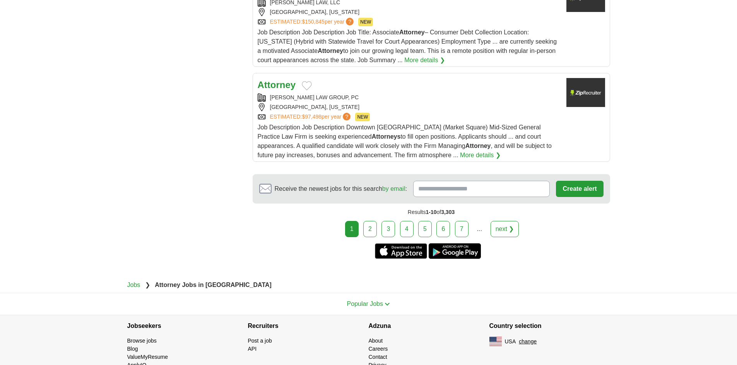
scroll to position [0, 0]
